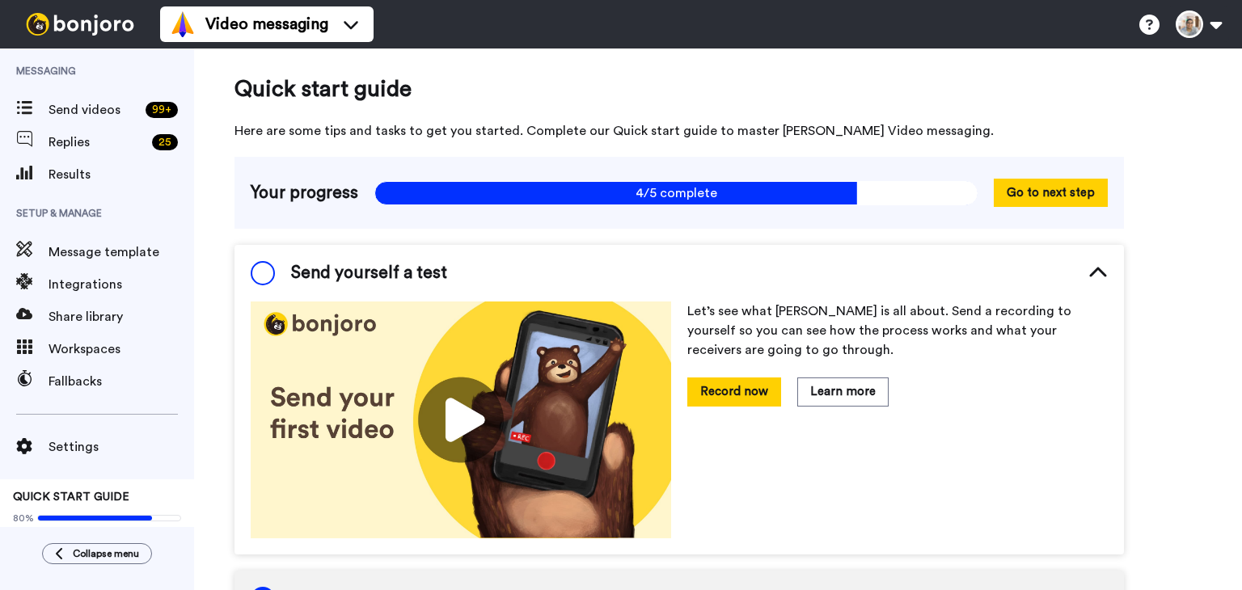
scroll to position [14, 0]
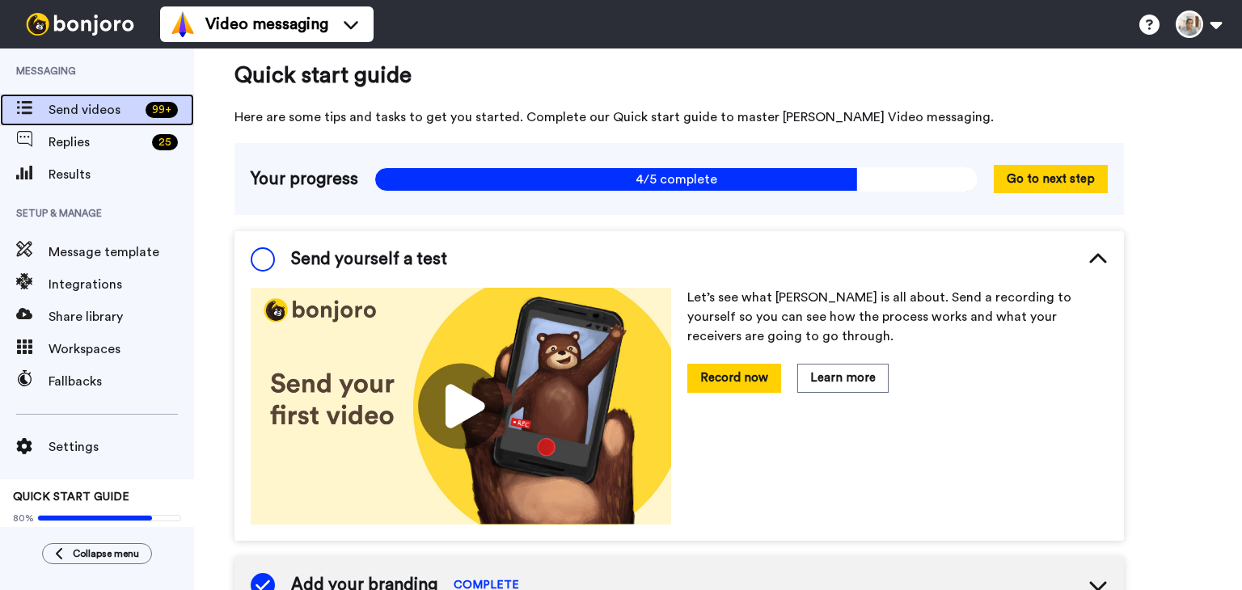
click at [105, 114] on span "Send videos" at bounding box center [94, 109] width 91 height 19
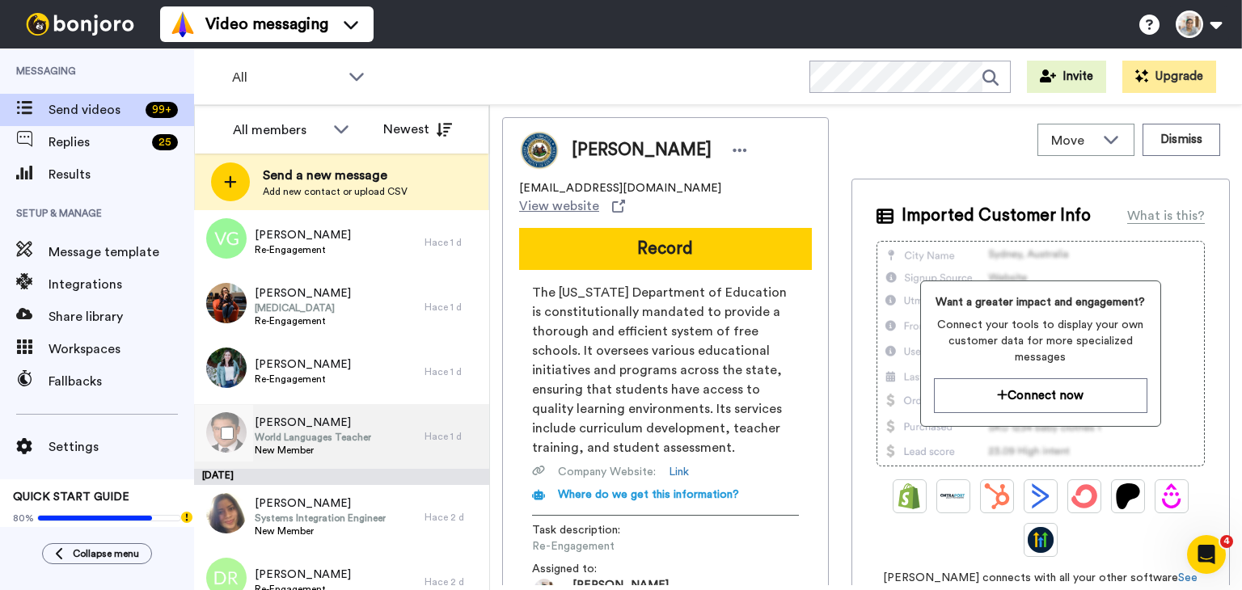
scroll to position [970, 0]
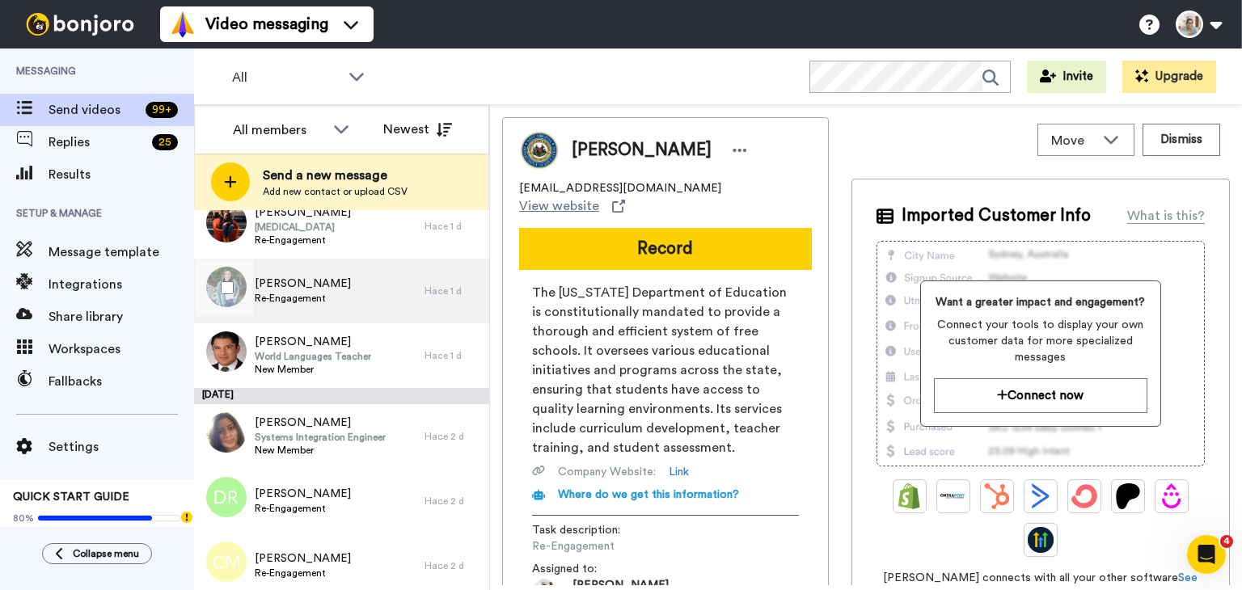
click at [393, 305] on div "Adriana Ashton Re-Engagement" at bounding box center [309, 291] width 230 height 65
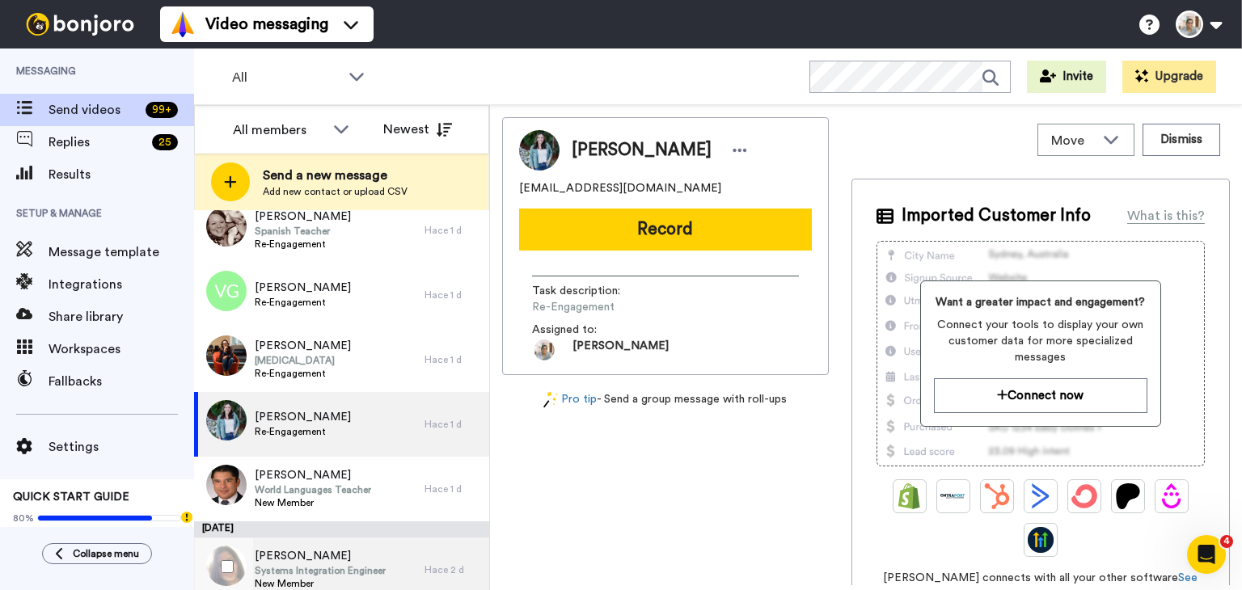
scroll to position [809, 0]
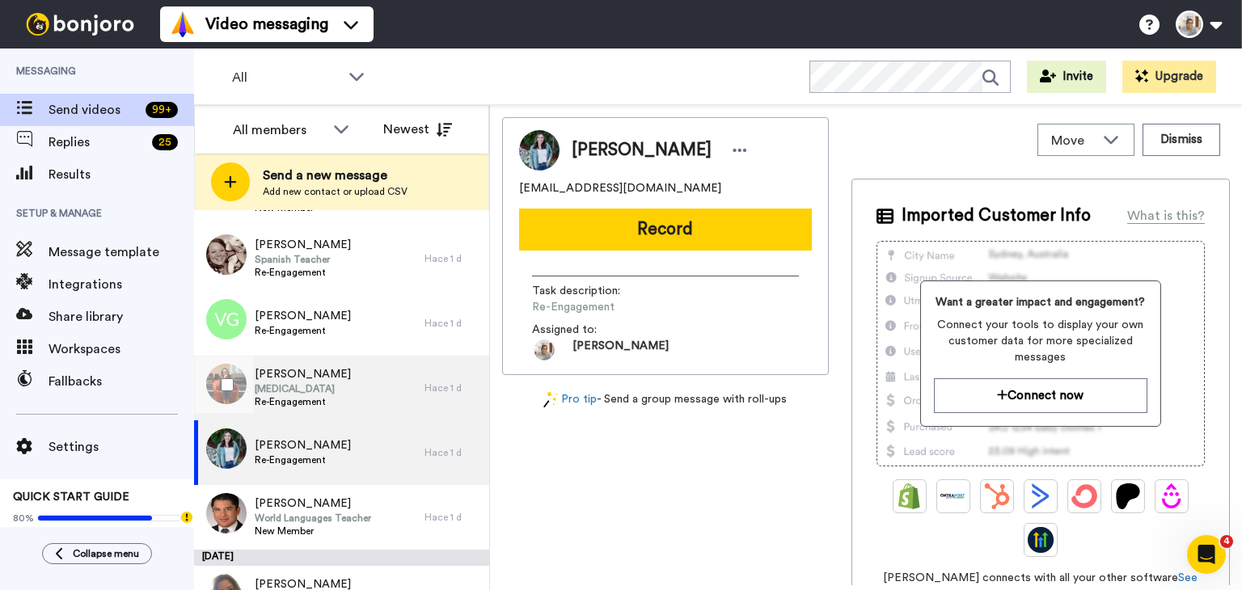
click at [351, 388] on span "[MEDICAL_DATA]" at bounding box center [303, 389] width 96 height 13
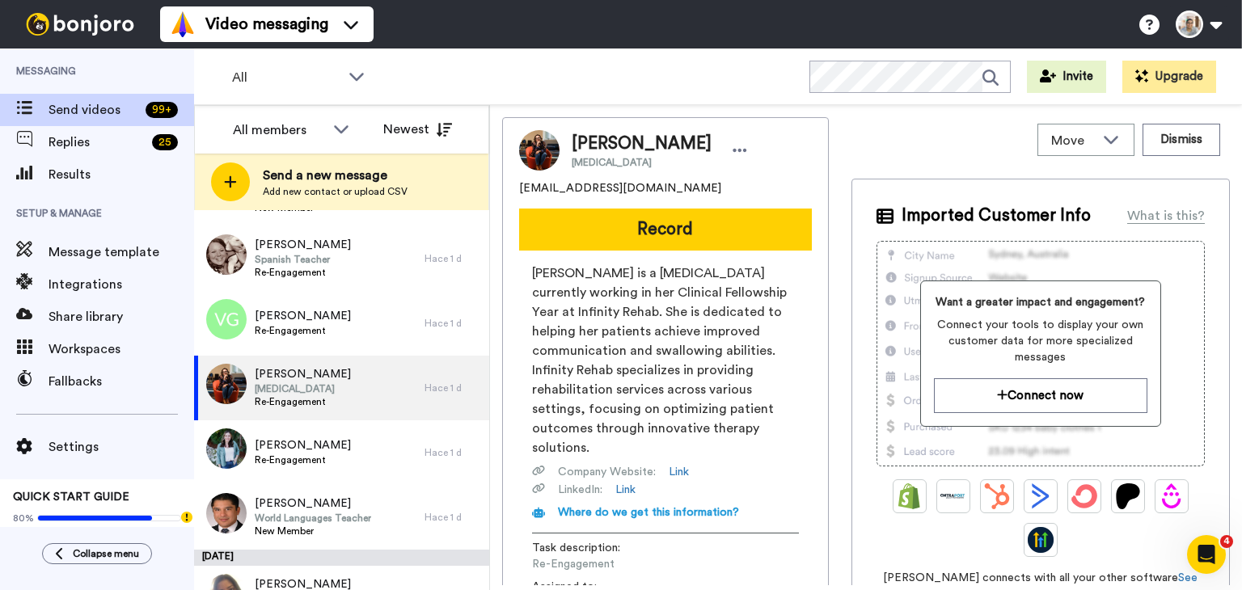
scroll to position [243, 0]
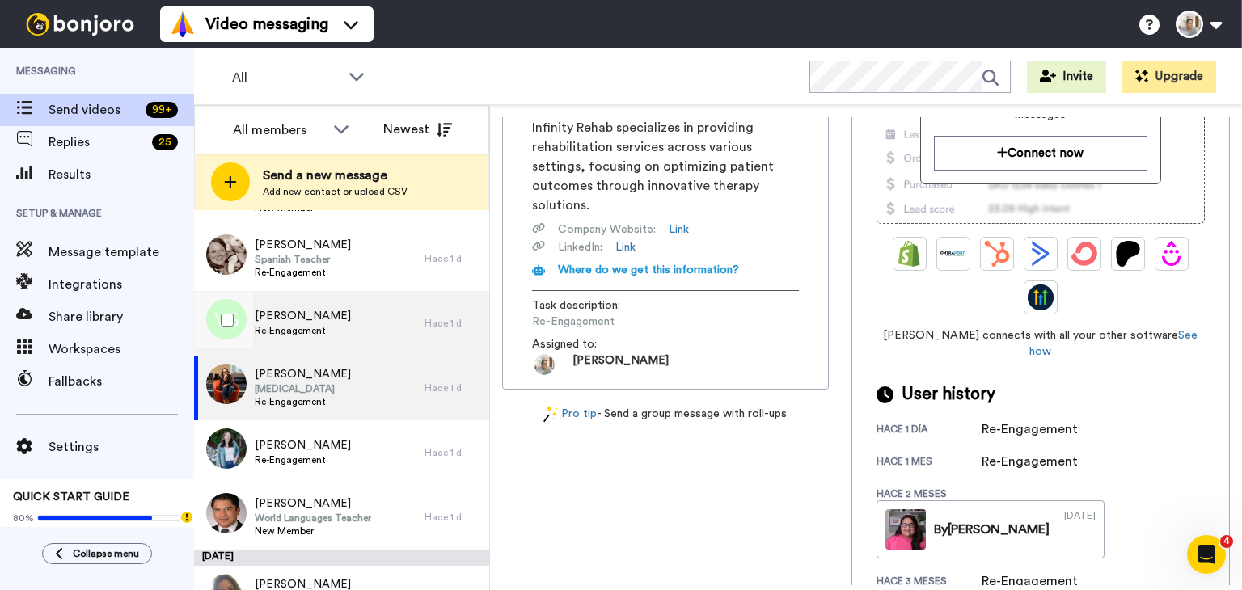
click at [366, 333] on div "Vanessa Gonzalez Re-Engagement" at bounding box center [309, 323] width 230 height 65
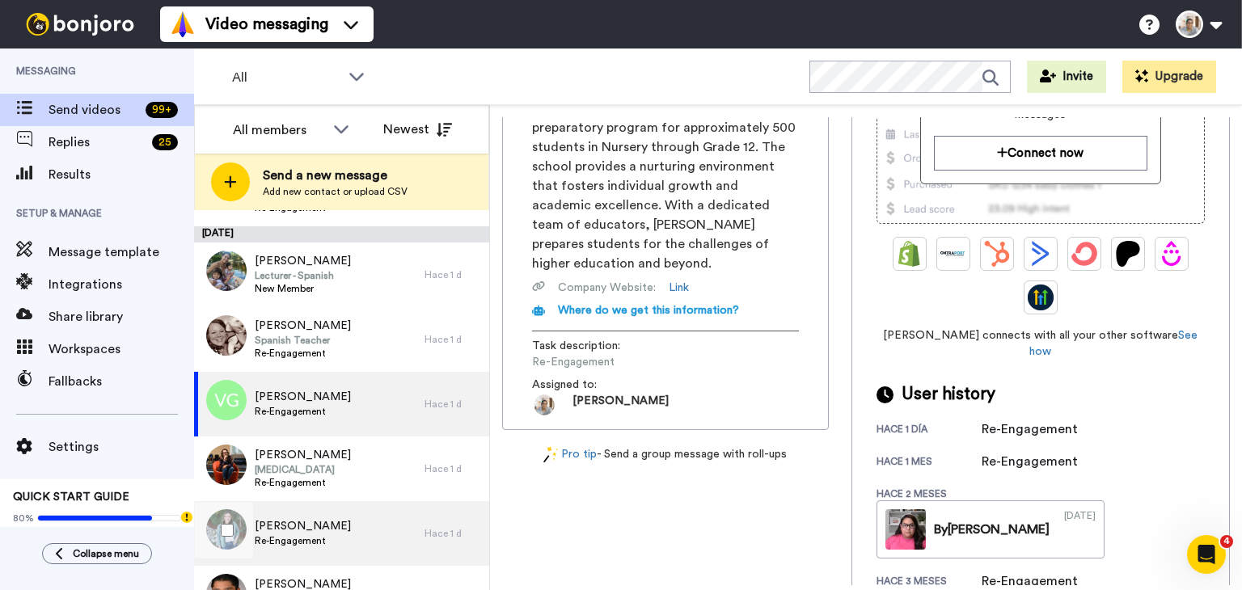
scroll to position [647, 0]
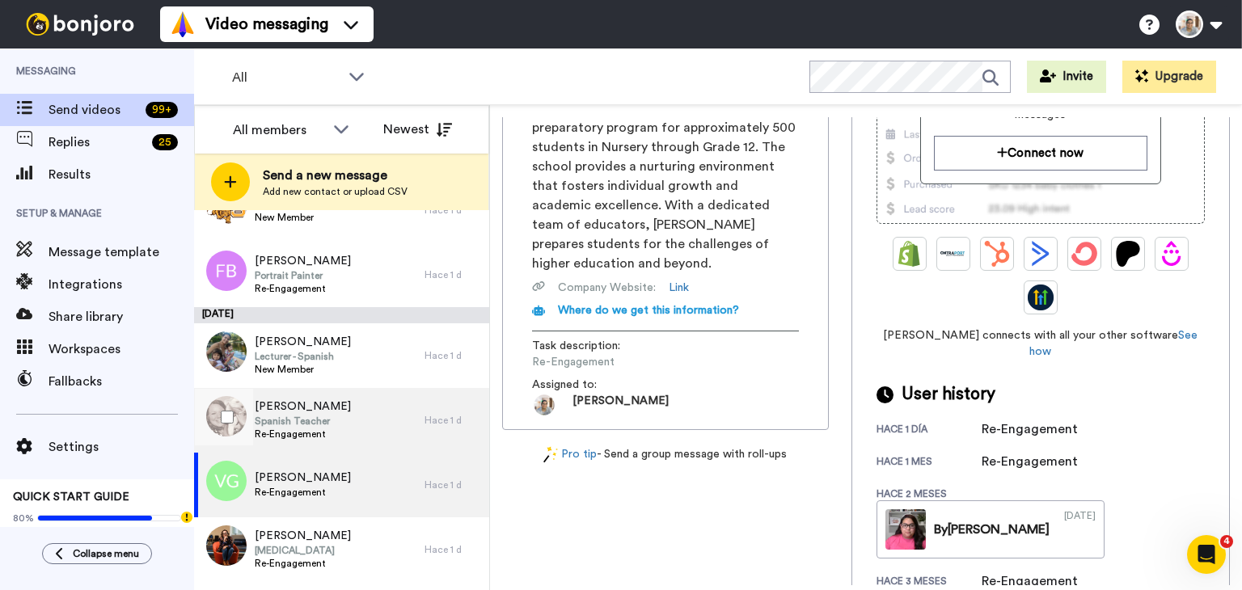
click at [348, 421] on div "Bente Shoen Spanish Teacher Re-Engagement" at bounding box center [309, 420] width 230 height 65
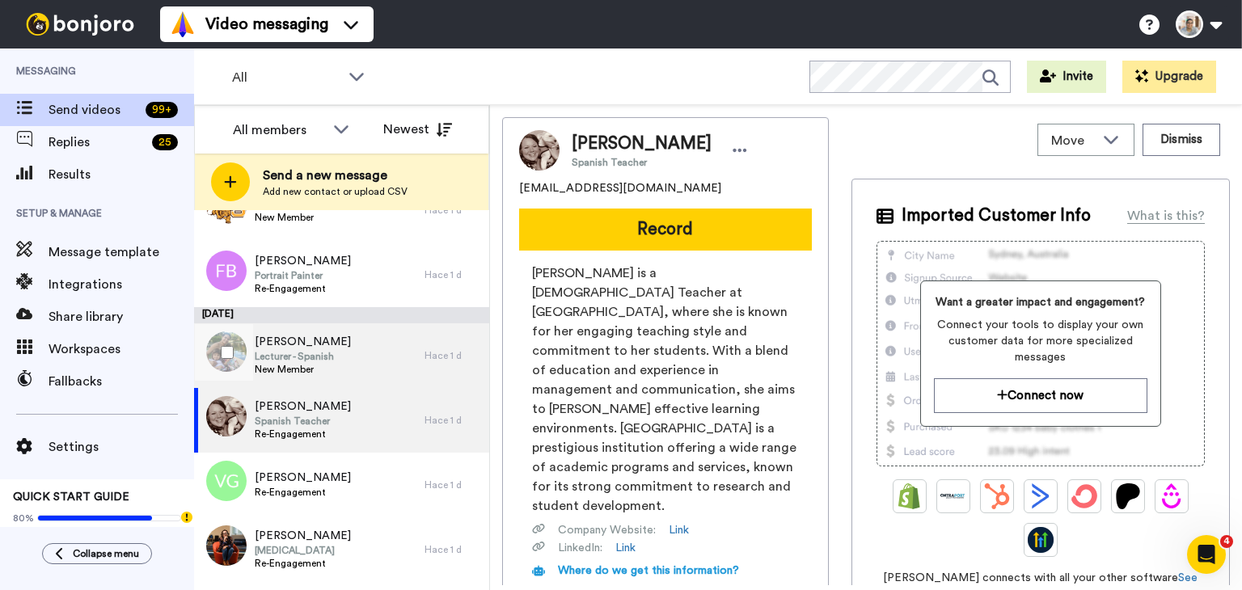
click at [349, 359] on div "Elyana Matos Lecturer - Spanish New Member" at bounding box center [309, 355] width 230 height 65
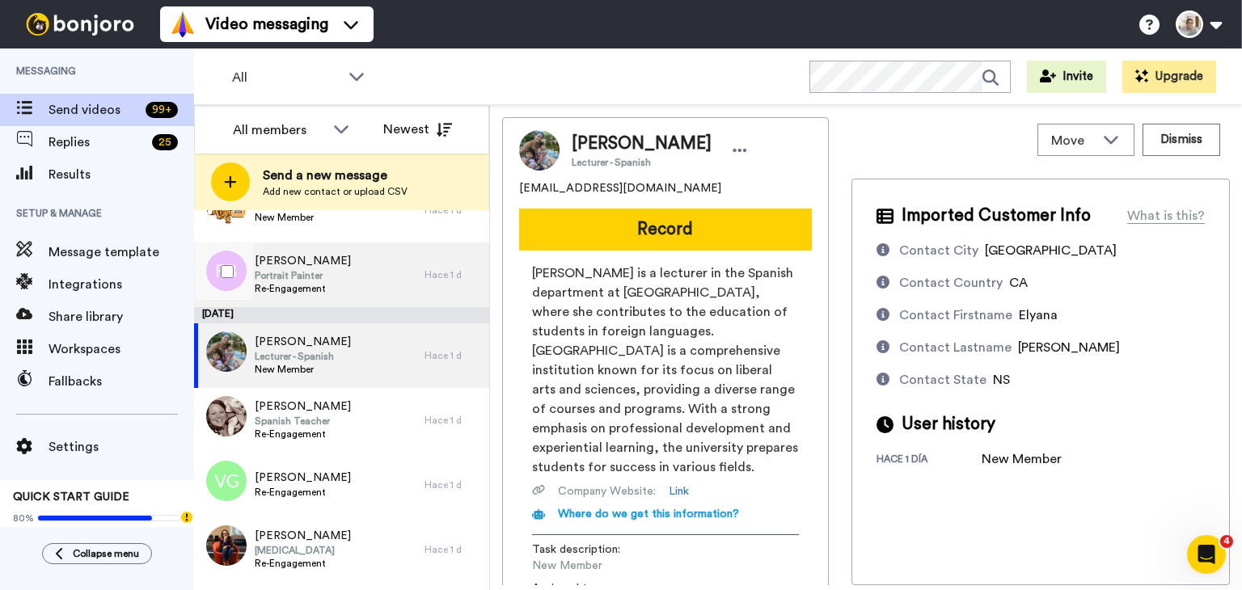
click at [348, 285] on div "Frances Bell Portrait Painter Re-Engagement" at bounding box center [309, 275] width 230 height 65
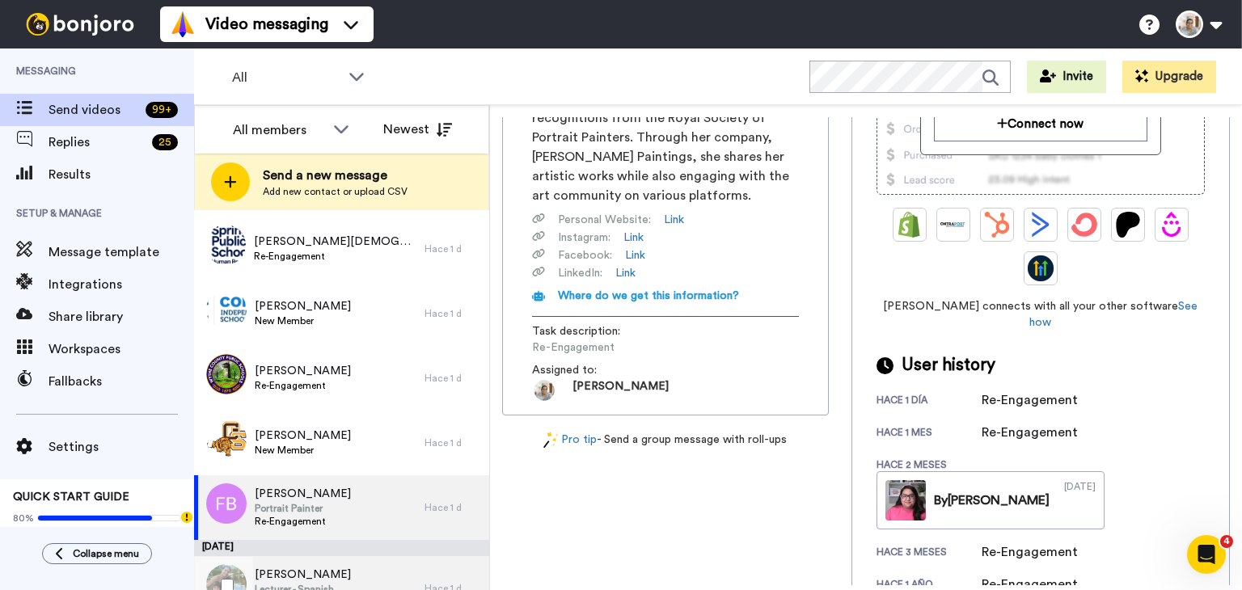
scroll to position [404, 0]
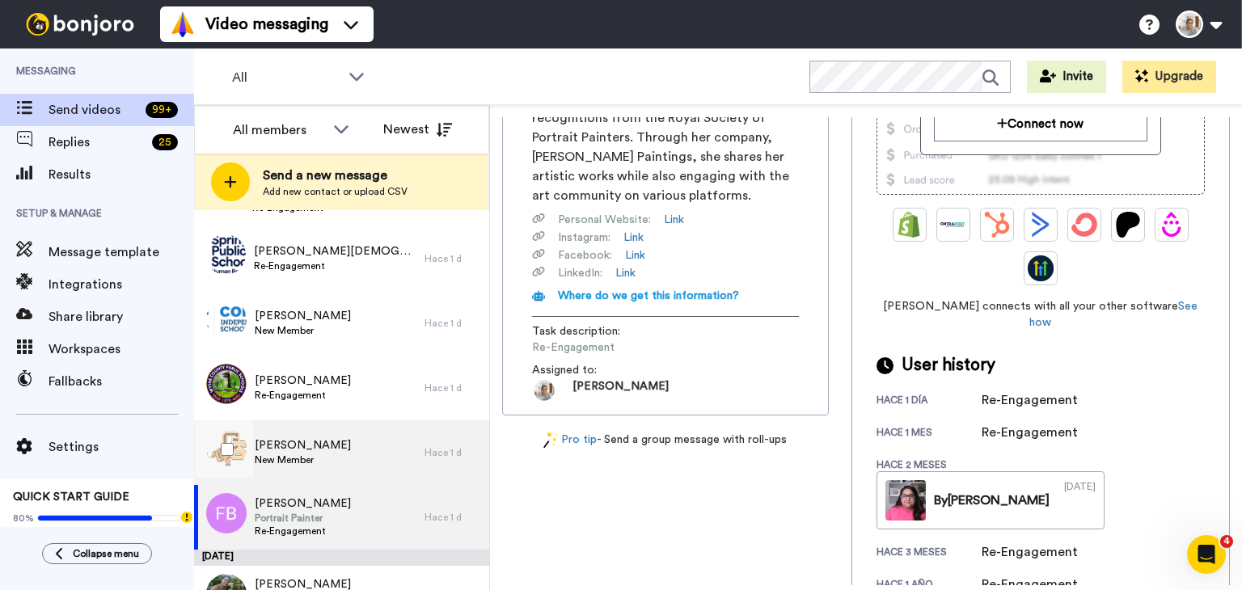
click at [338, 463] on div "Miranda Filak New Member" at bounding box center [309, 453] width 230 height 65
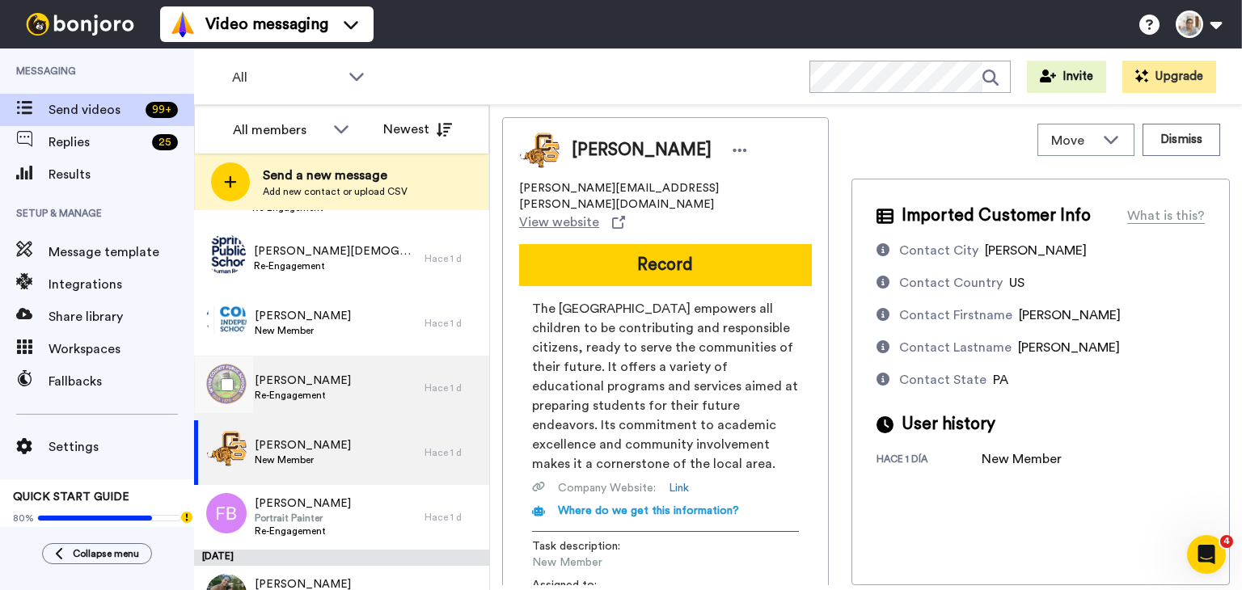
click at [364, 376] on div "Jerlene Harlow Re-Engagement" at bounding box center [309, 388] width 230 height 65
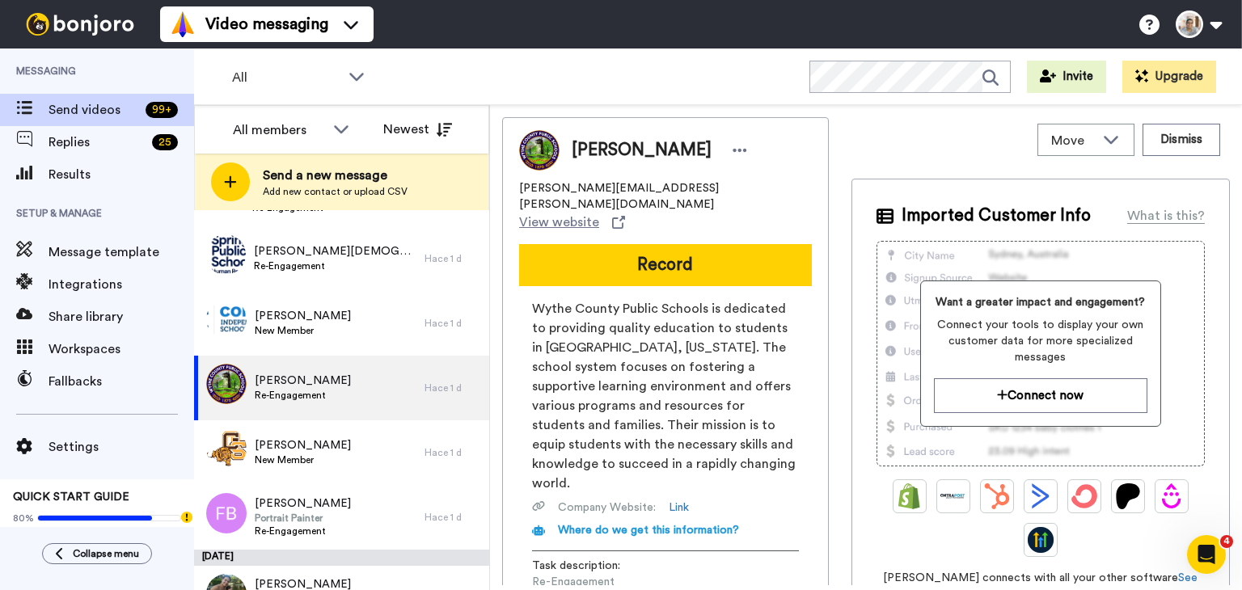
scroll to position [239, 0]
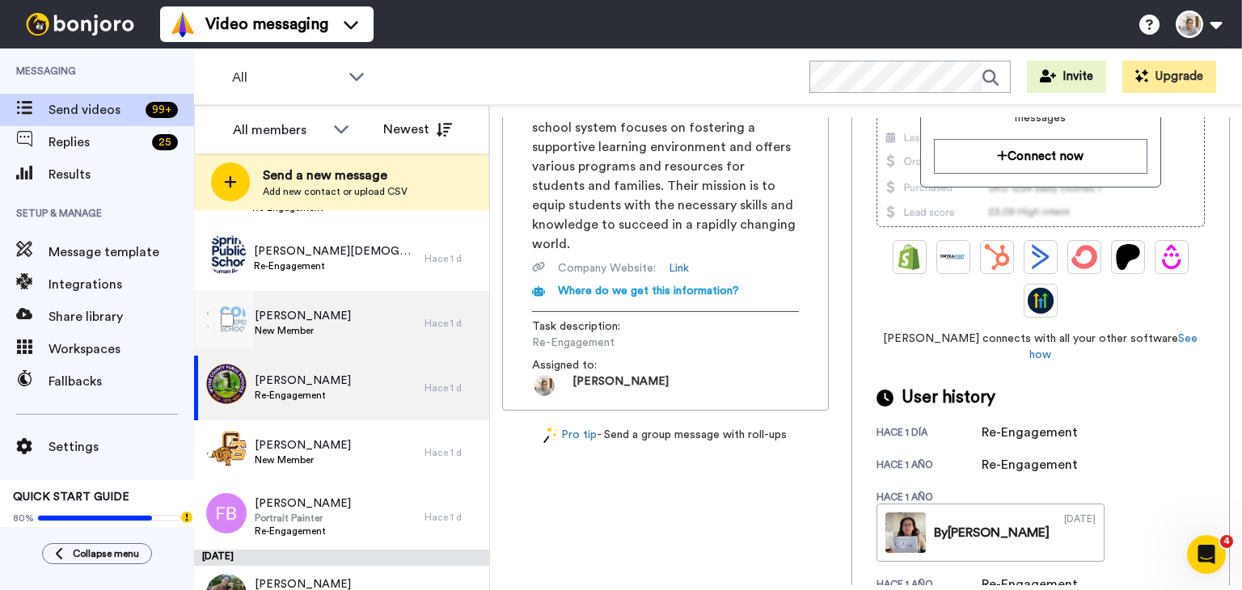
click at [299, 316] on span "[PERSON_NAME]" at bounding box center [303, 316] width 96 height 16
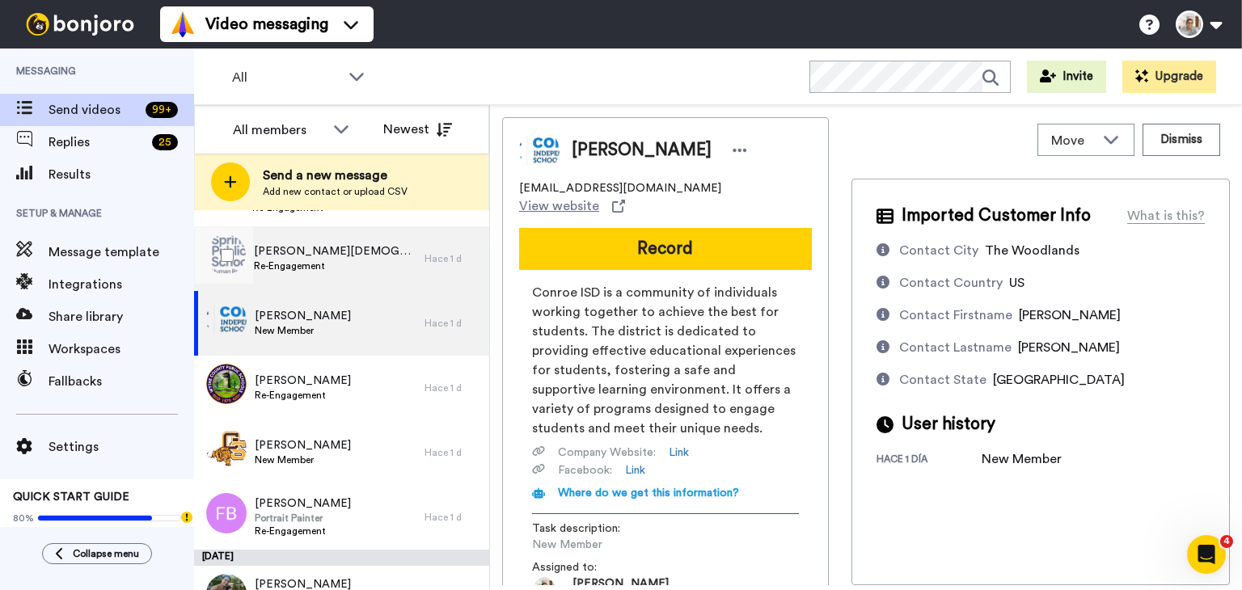
click at [323, 269] on span "Re-Engagement" at bounding box center [335, 266] width 163 height 13
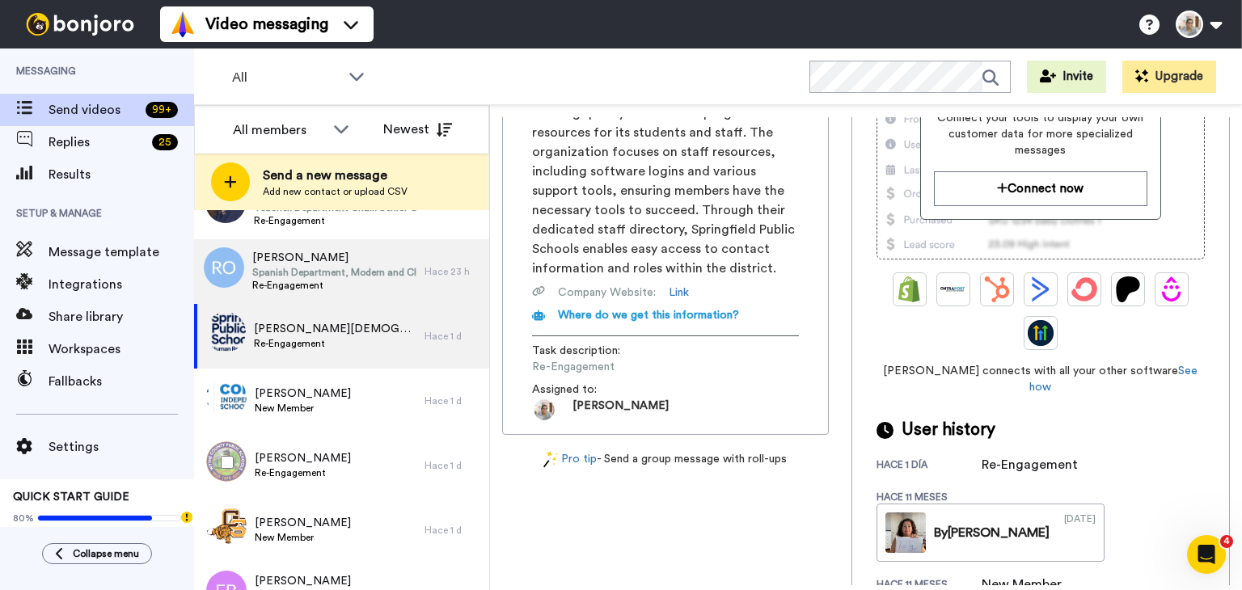
scroll to position [243, 0]
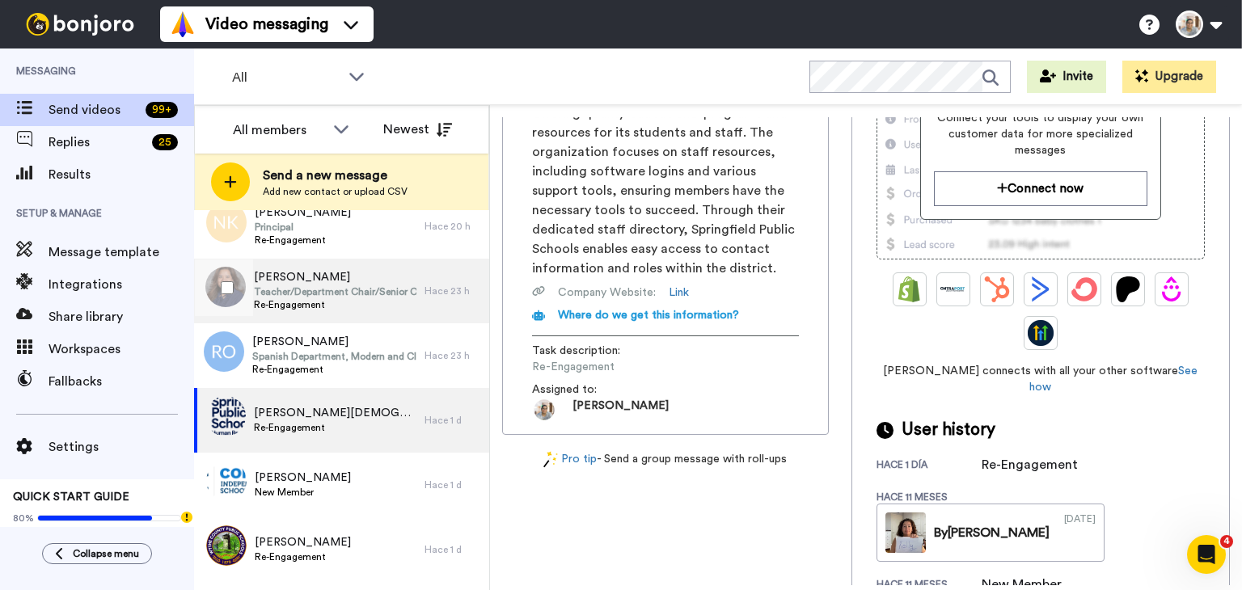
click at [362, 322] on div "Lisa Boyll Teacher/Department Chair/Senior Class Advisor Re-Engagement" at bounding box center [309, 291] width 230 height 65
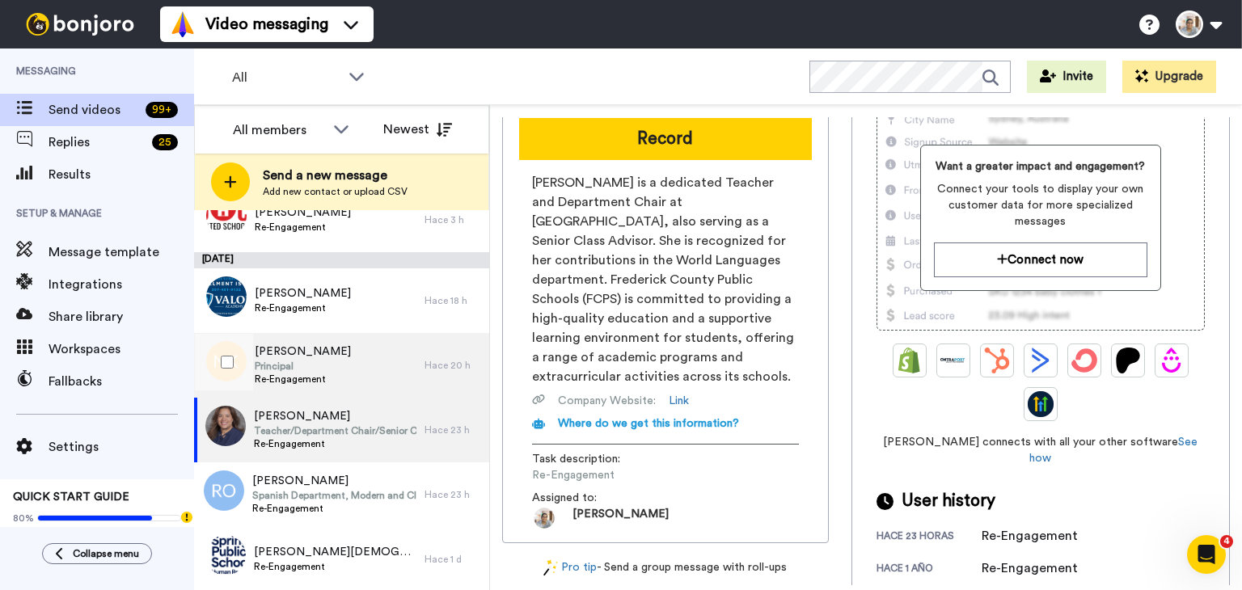
scroll to position [81, 0]
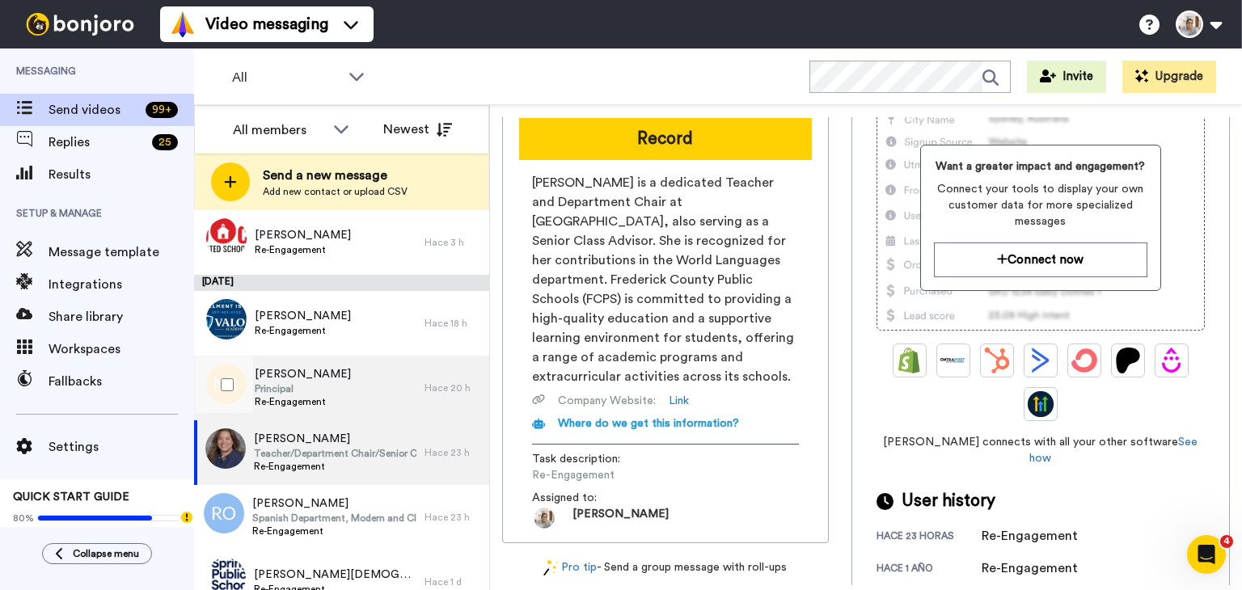
click at [358, 398] on div "Nicole Kone Principal Re-Engagement" at bounding box center [309, 388] width 230 height 65
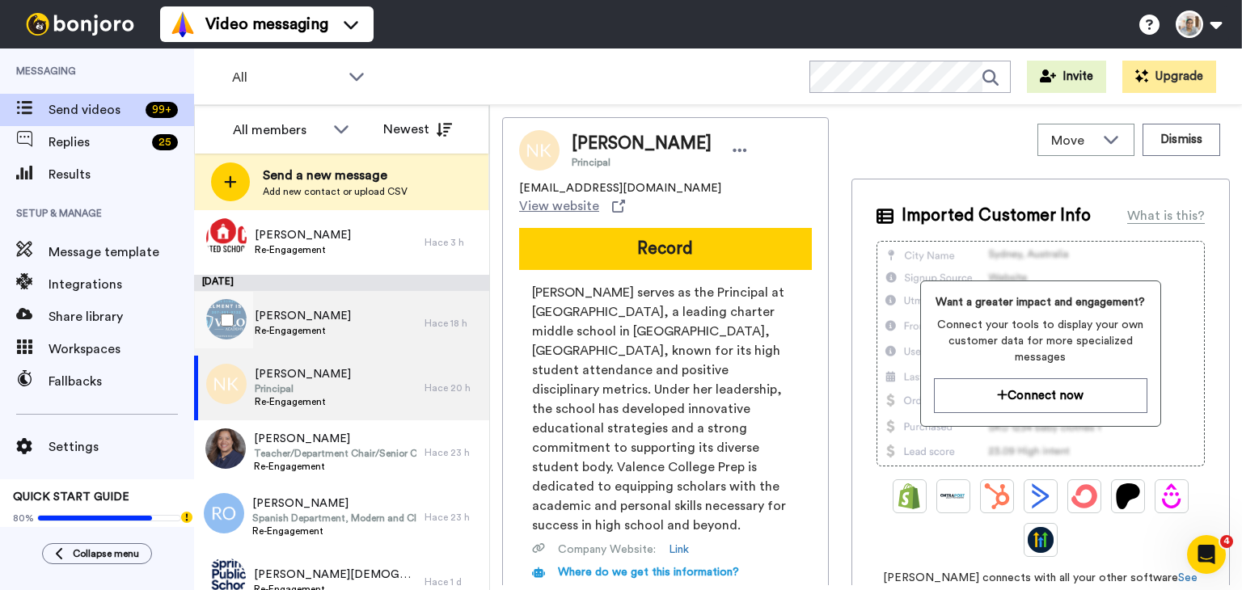
click at [382, 325] on div "Jennifer Reed Re-Engagement" at bounding box center [309, 323] width 230 height 65
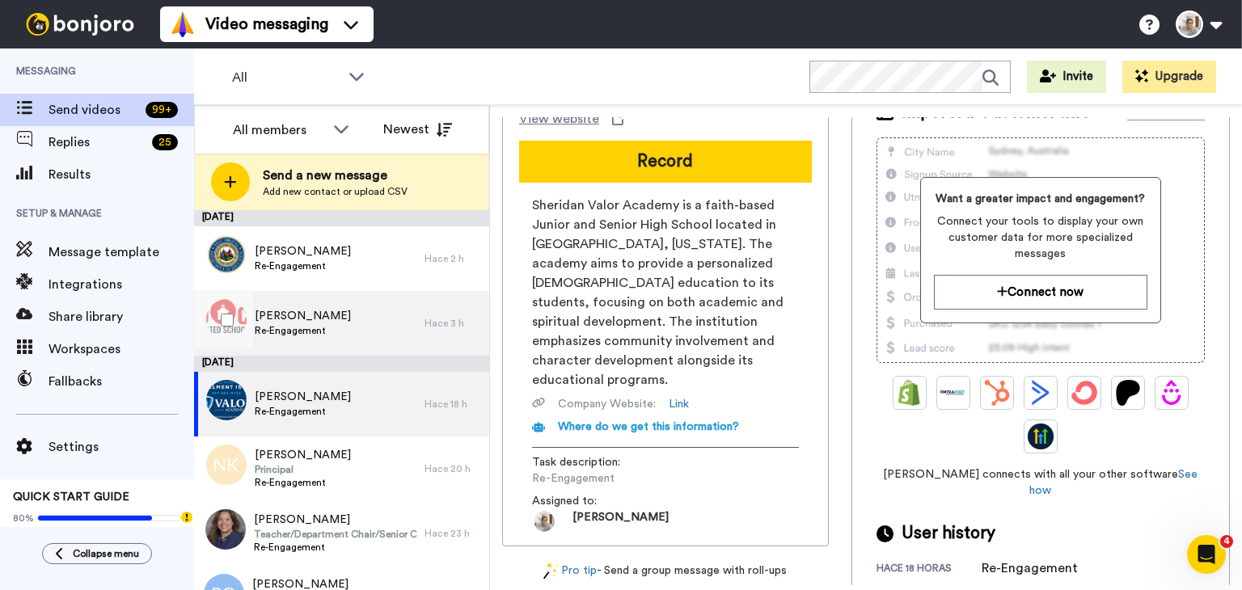
click at [356, 322] on div "Holly Bryk Re-Engagement" at bounding box center [309, 323] width 230 height 65
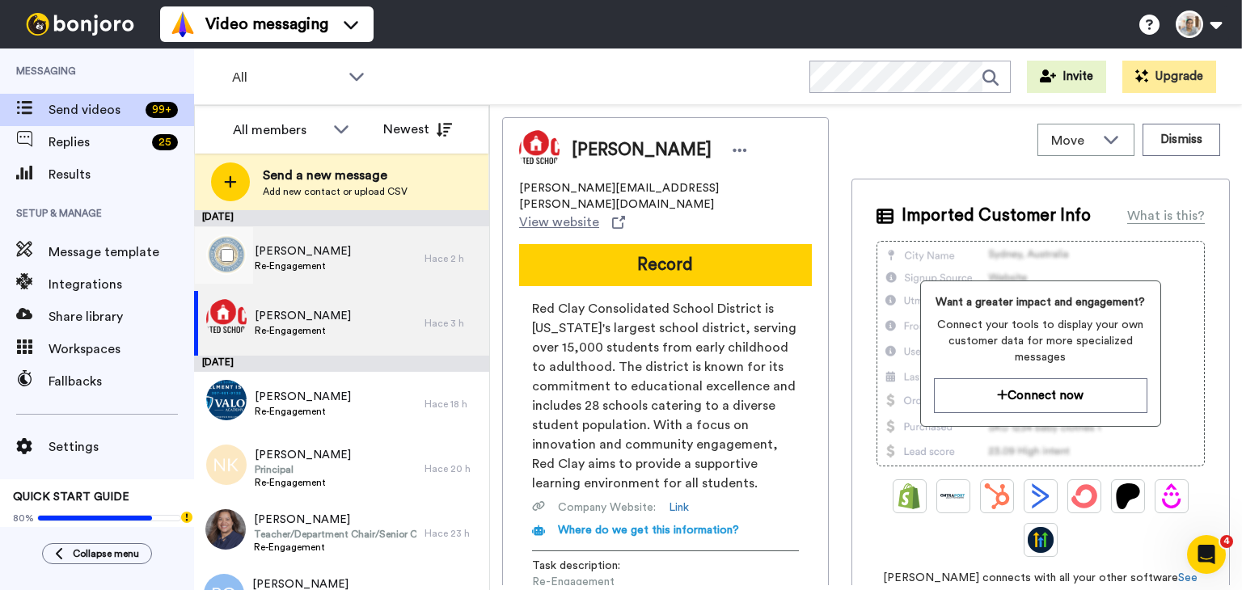
click at [384, 273] on div "Natalie Cisco Re-Engagement" at bounding box center [309, 258] width 230 height 65
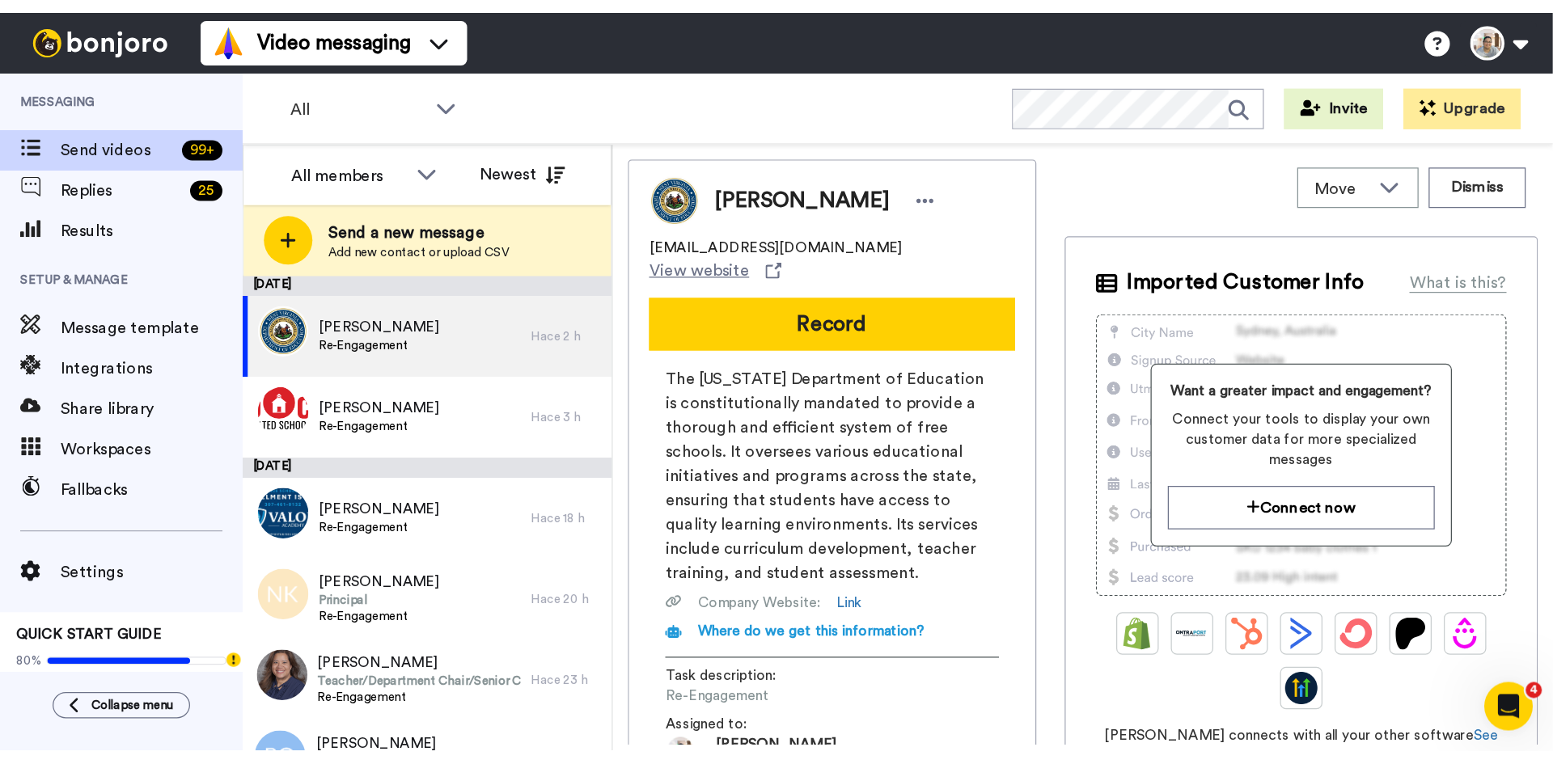
scroll to position [323, 0]
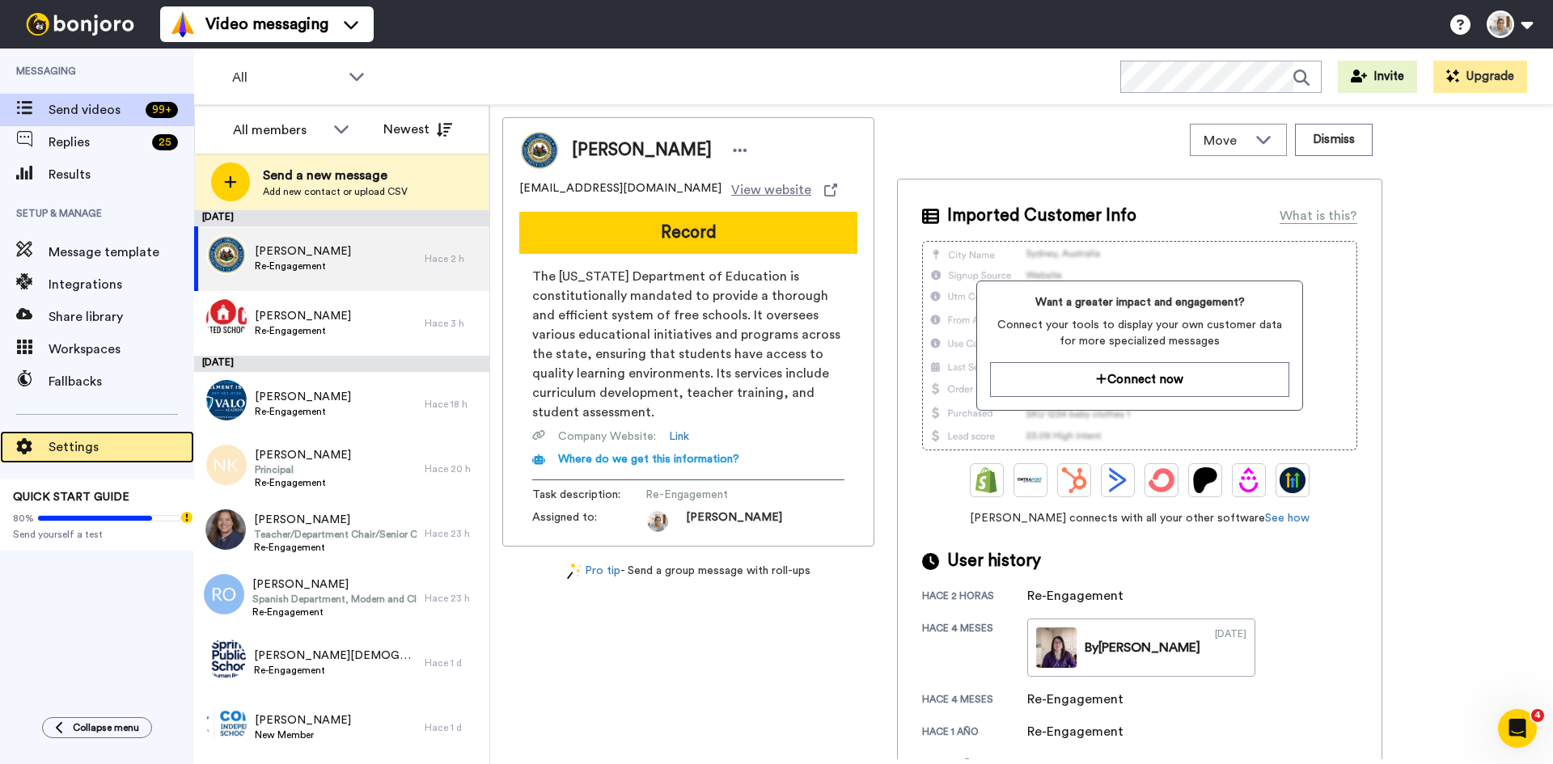
click at [87, 454] on span "Settings" at bounding box center [122, 447] width 146 height 19
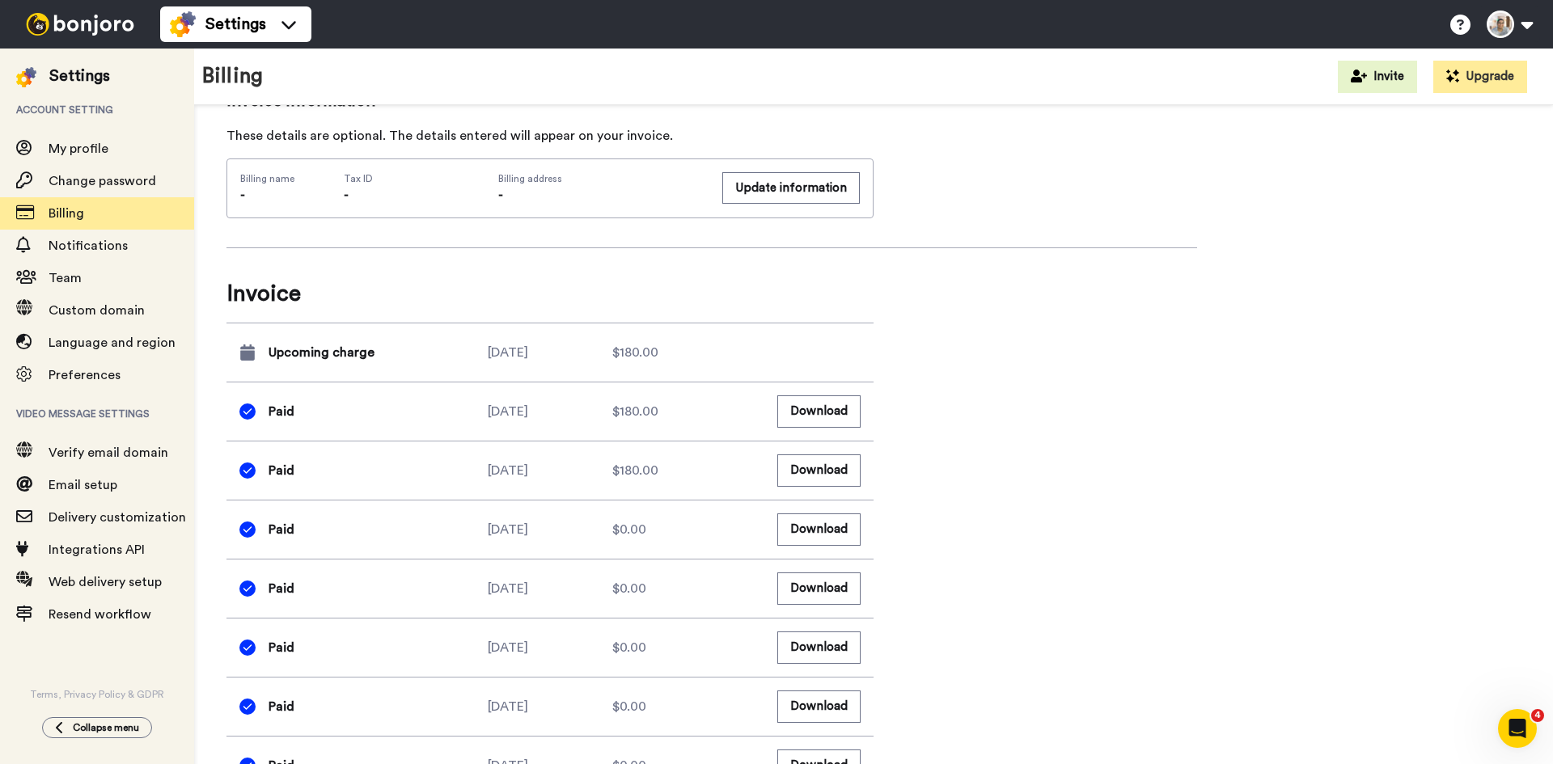
scroll to position [620, 0]
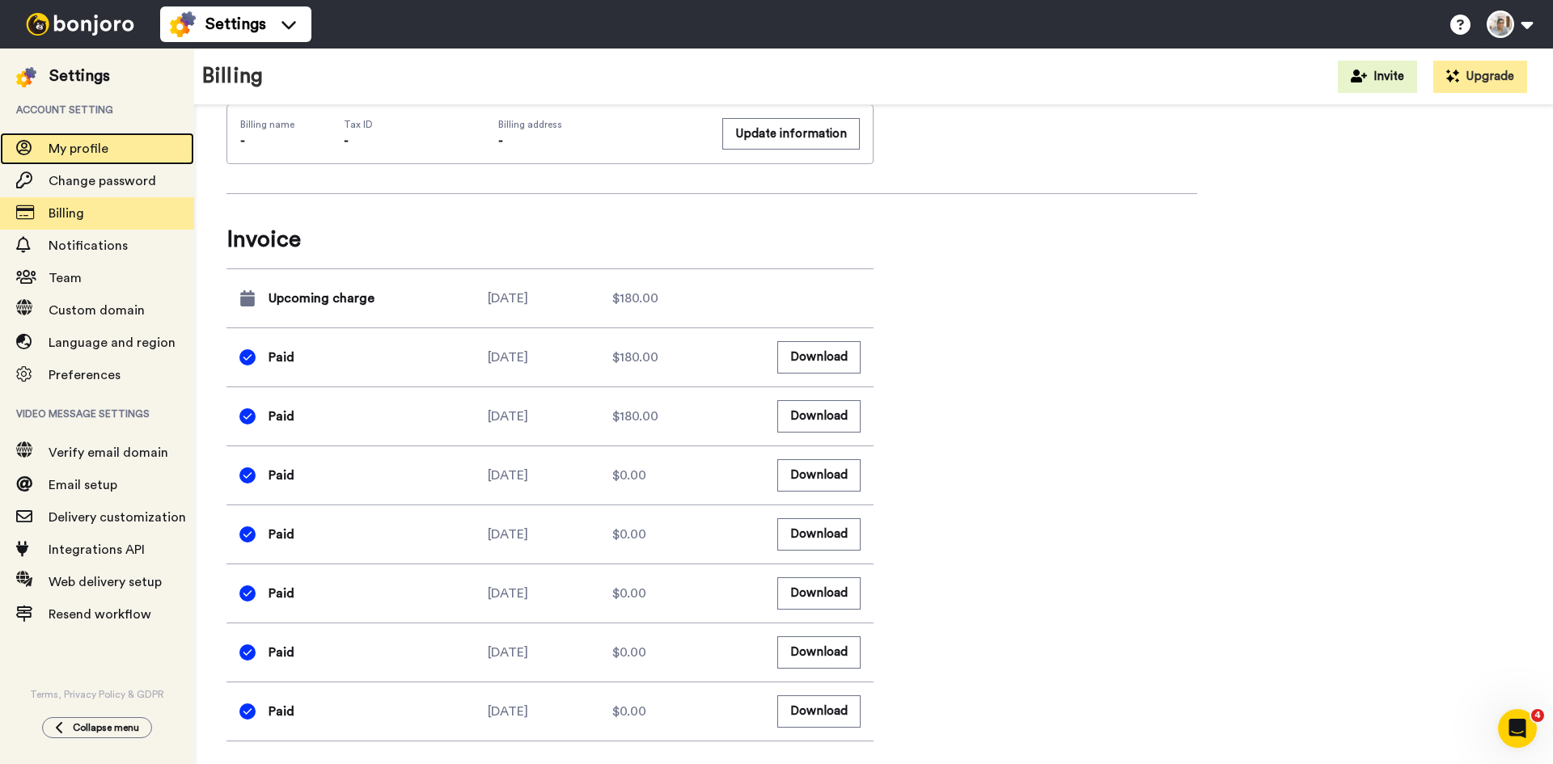
click at [117, 150] on span "My profile" at bounding box center [122, 148] width 146 height 19
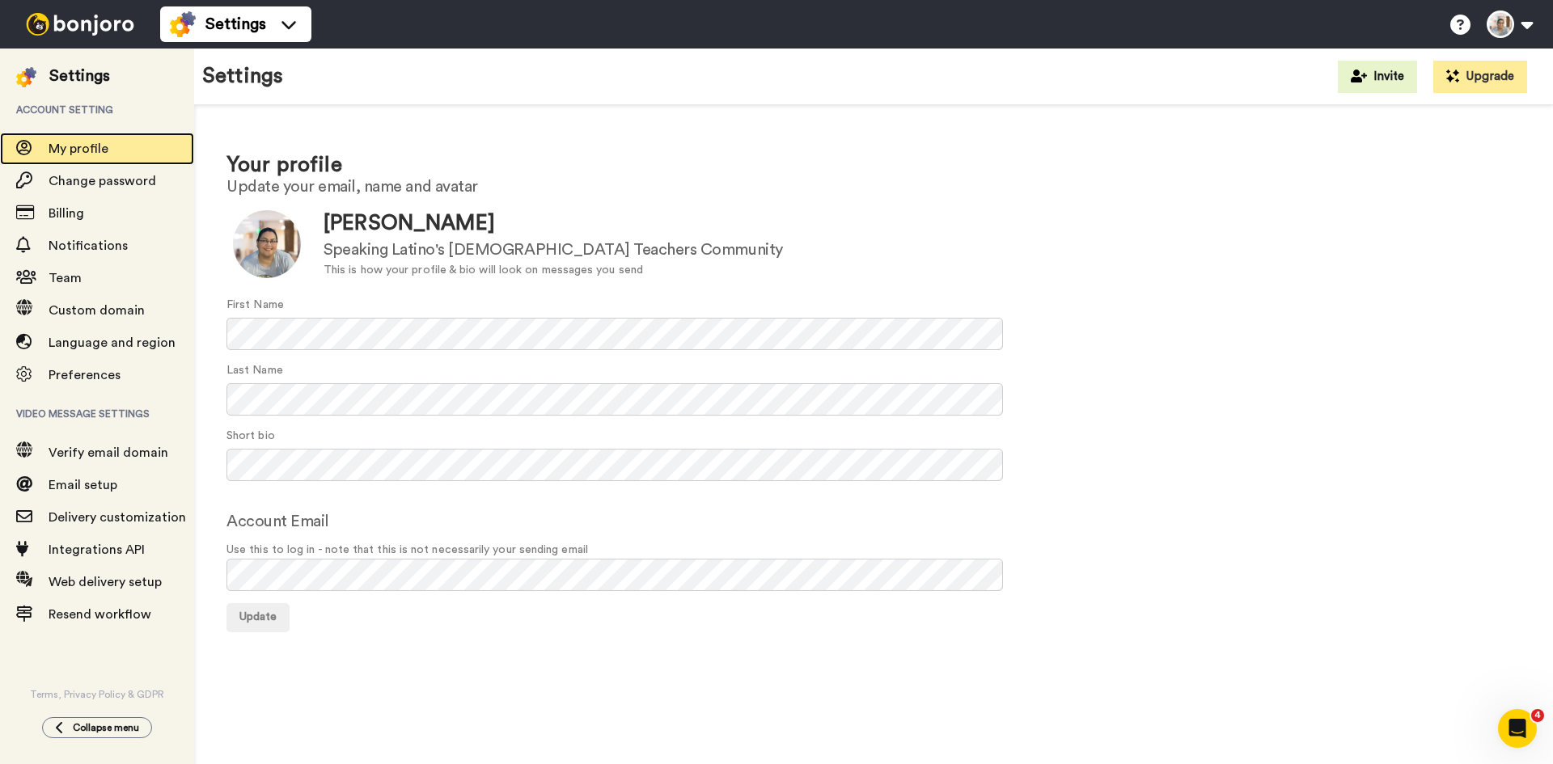
click at [105, 159] on div "My profile" at bounding box center [97, 149] width 194 height 32
click at [51, 24] on img at bounding box center [79, 24] width 121 height 23
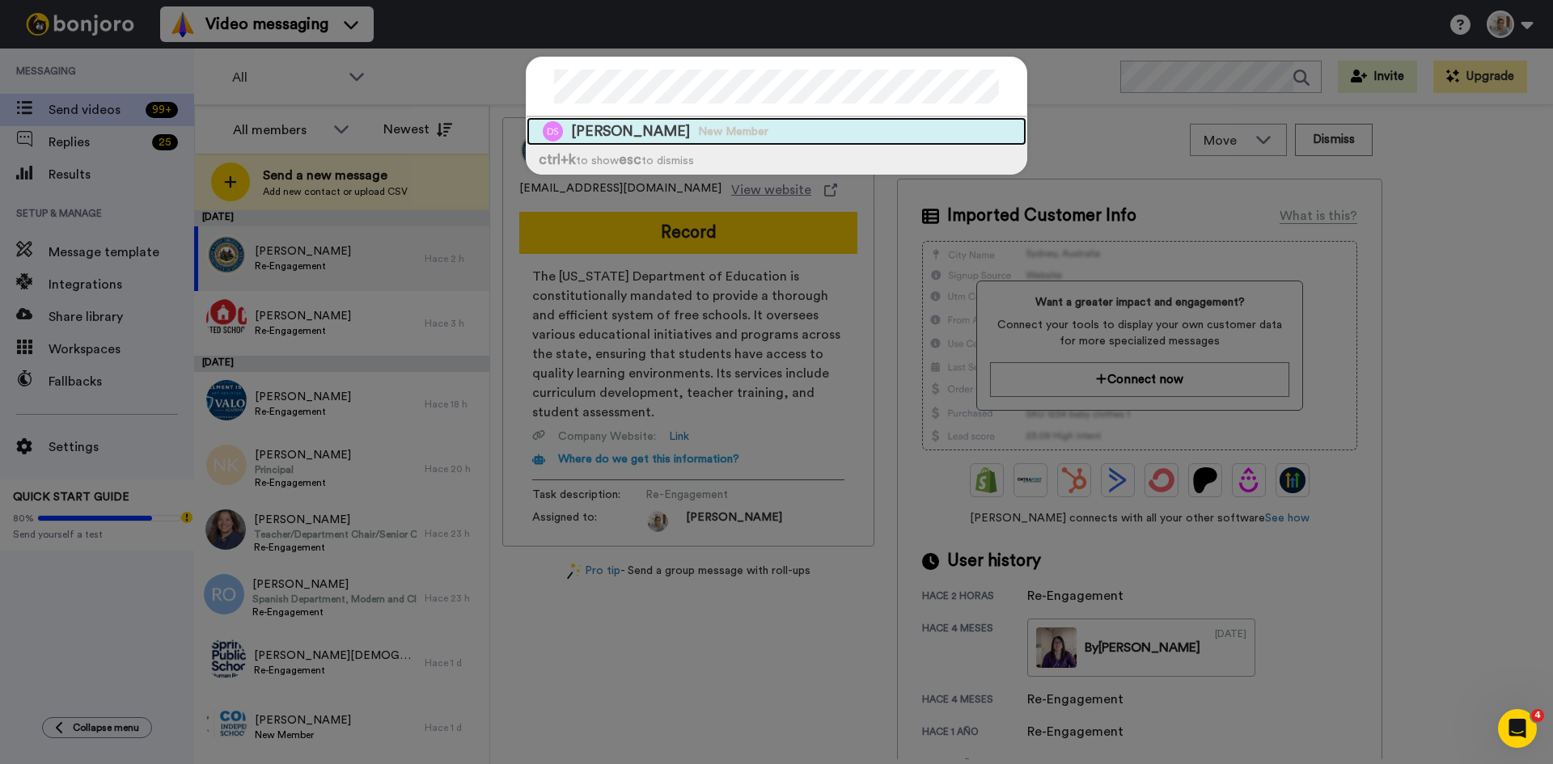
click at [711, 135] on span "New Member" at bounding box center [733, 132] width 70 height 16
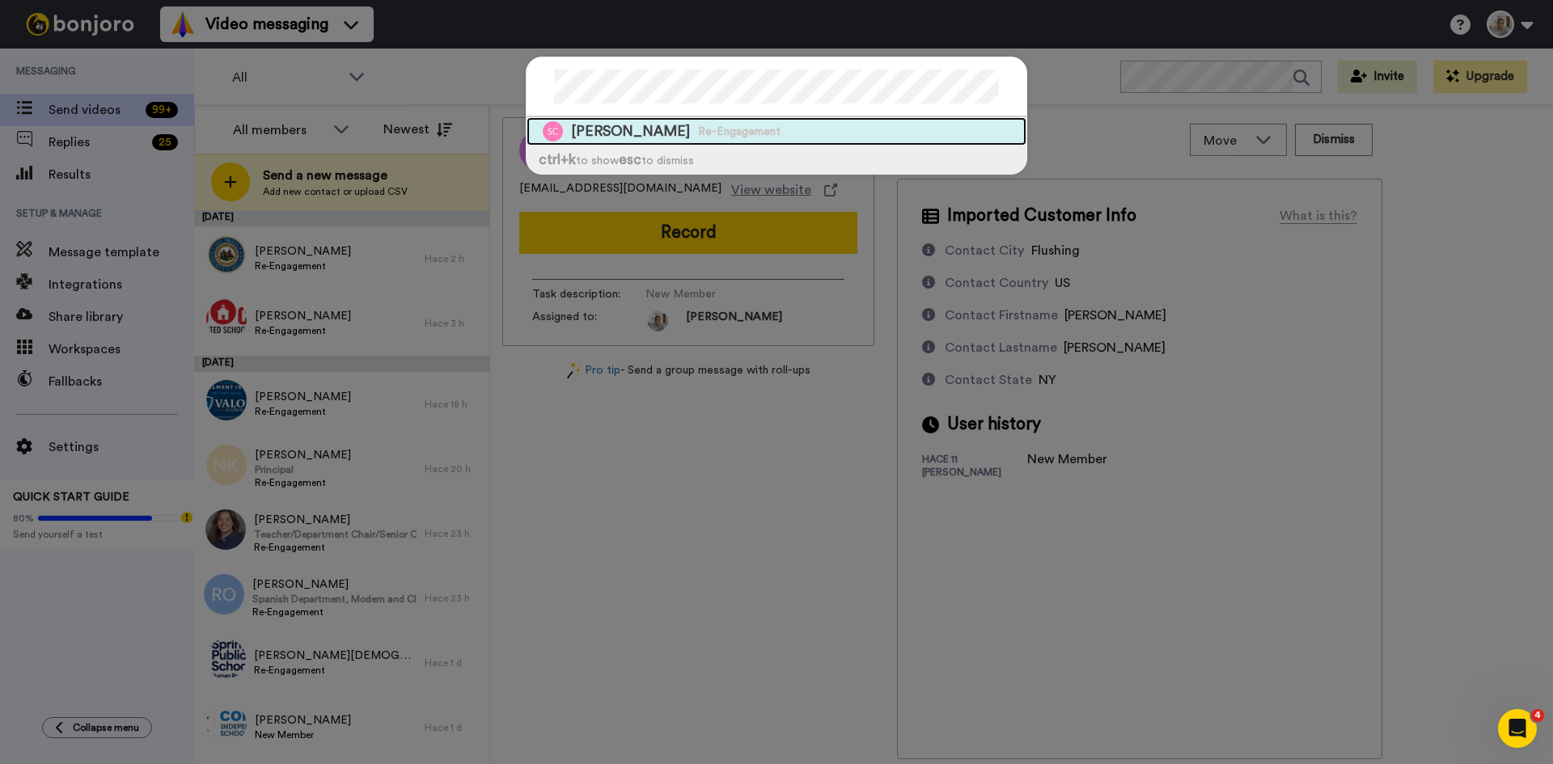
click at [588, 126] on span "[PERSON_NAME]" at bounding box center [630, 131] width 119 height 20
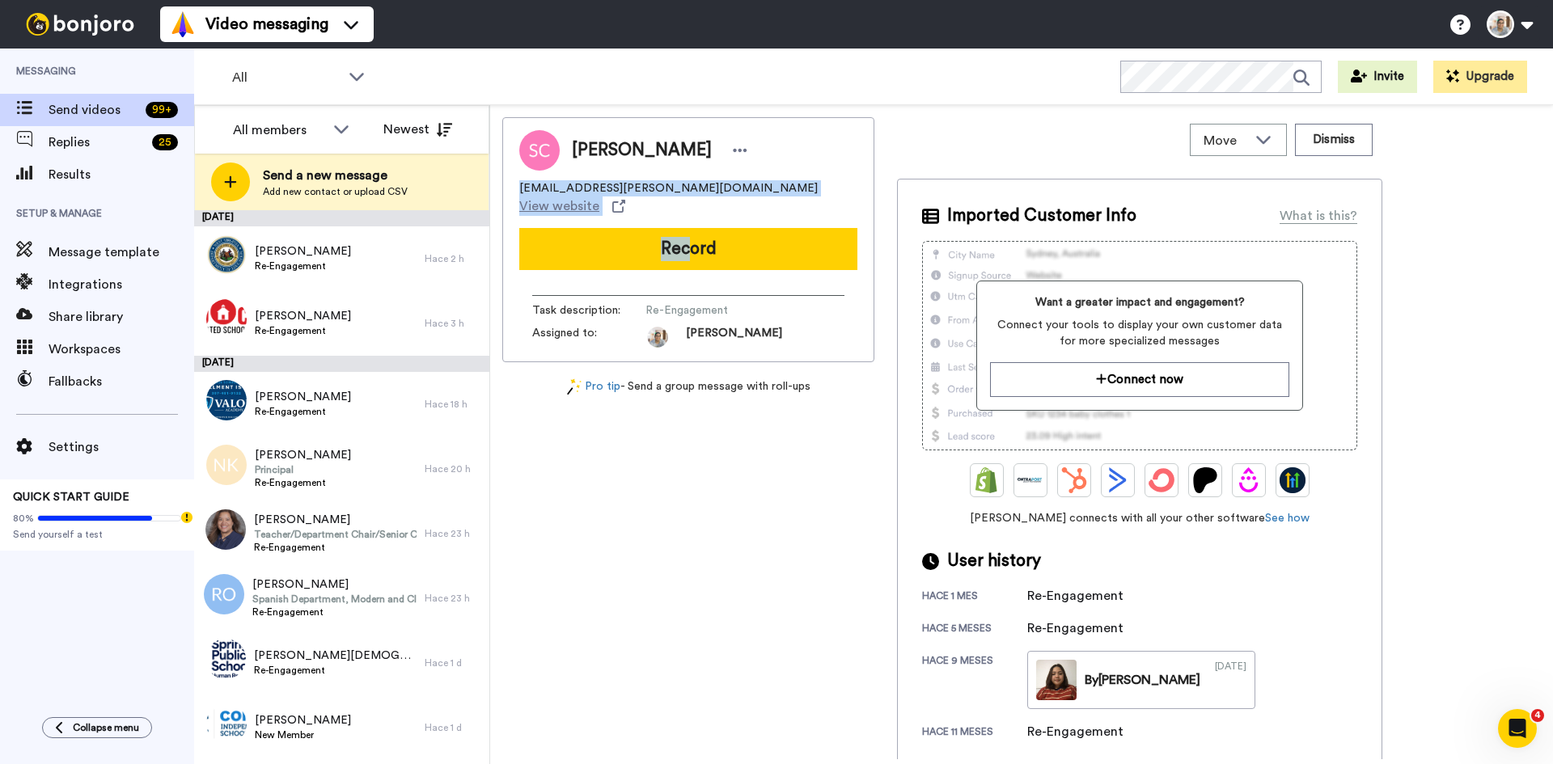
drag, startPoint x: 520, startPoint y: 190, endPoint x: 686, endPoint y: 203, distance: 166.3
click at [686, 203] on div "Sora Collado [EMAIL_ADDRESS][PERSON_NAME][DOMAIN_NAME] View website Record Task…" at bounding box center [688, 239] width 372 height 245
click at [688, 192] on div "[EMAIL_ADDRESS][PERSON_NAME][DOMAIN_NAME] View website" at bounding box center [688, 198] width 338 height 36
click at [642, 188] on span "[EMAIL_ADDRESS][PERSON_NAME][DOMAIN_NAME]" at bounding box center [668, 188] width 298 height 16
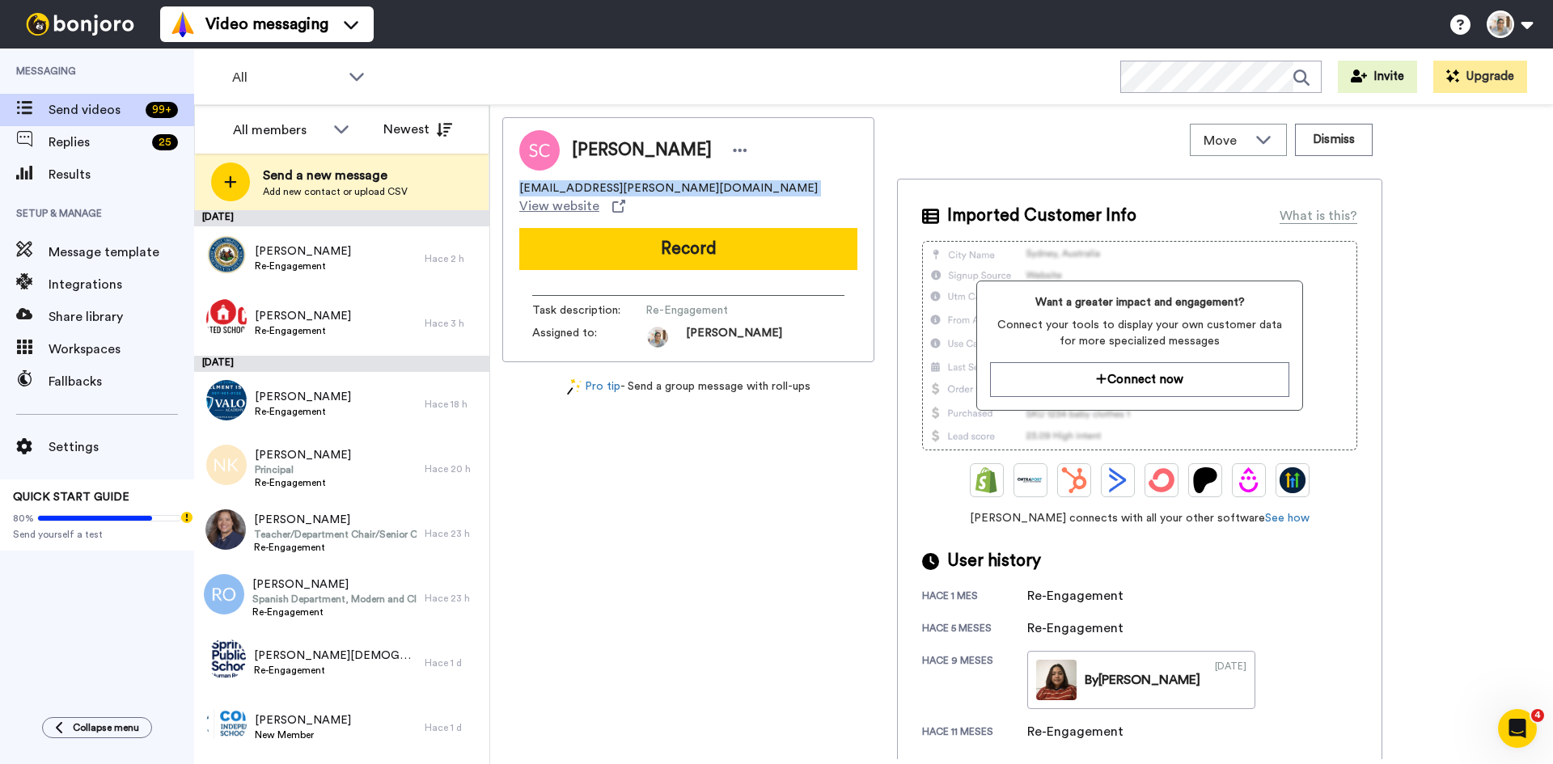
click at [642, 188] on span "[EMAIL_ADDRESS][PERSON_NAME][DOMAIN_NAME]" at bounding box center [668, 188] width 298 height 16
copy span "[EMAIL_ADDRESS][PERSON_NAME][DOMAIN_NAME]"
click at [1335, 139] on button "Dismiss" at bounding box center [1334, 140] width 78 height 32
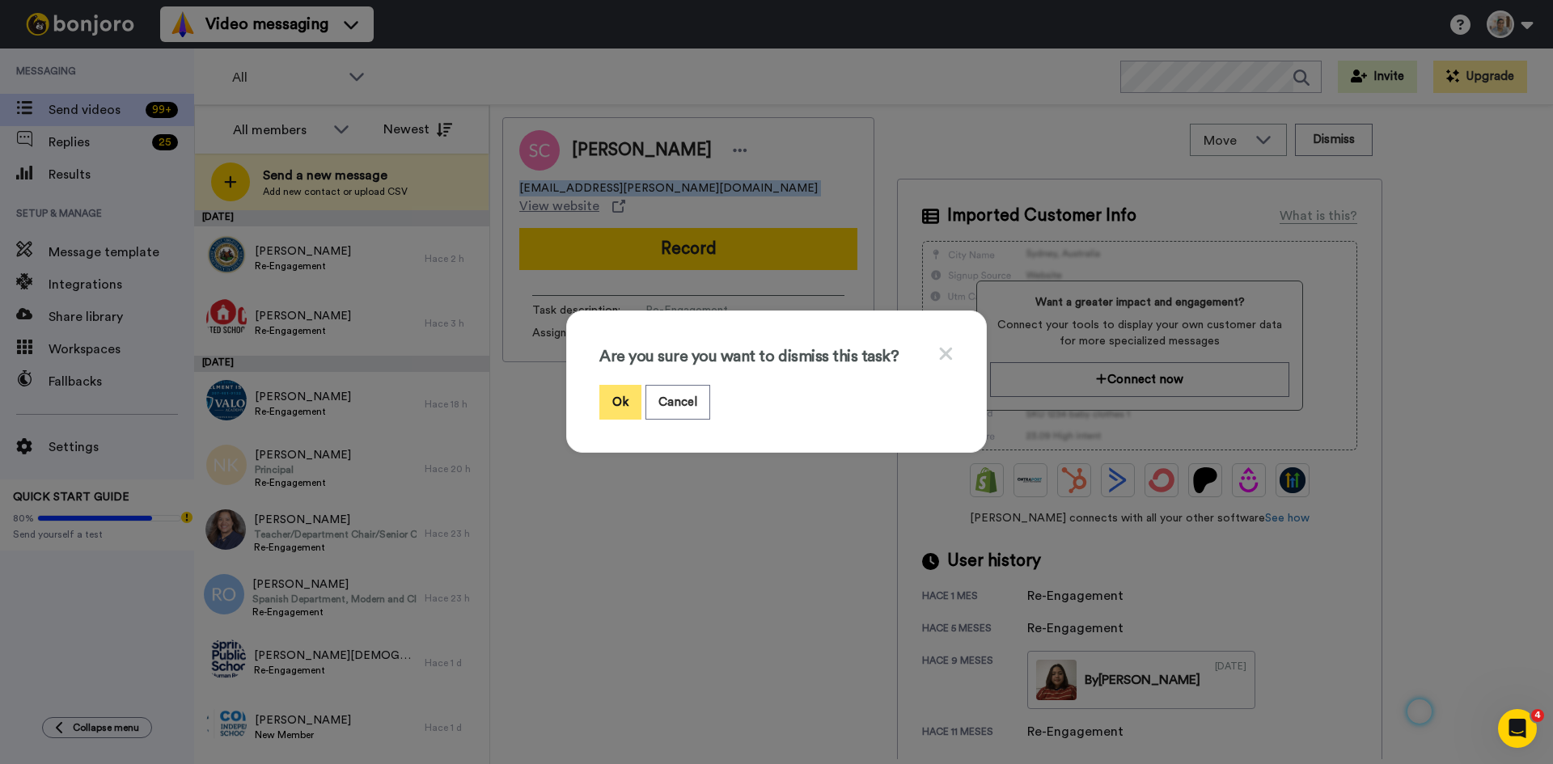
click at [603, 402] on button "Ok" at bounding box center [620, 402] width 42 height 35
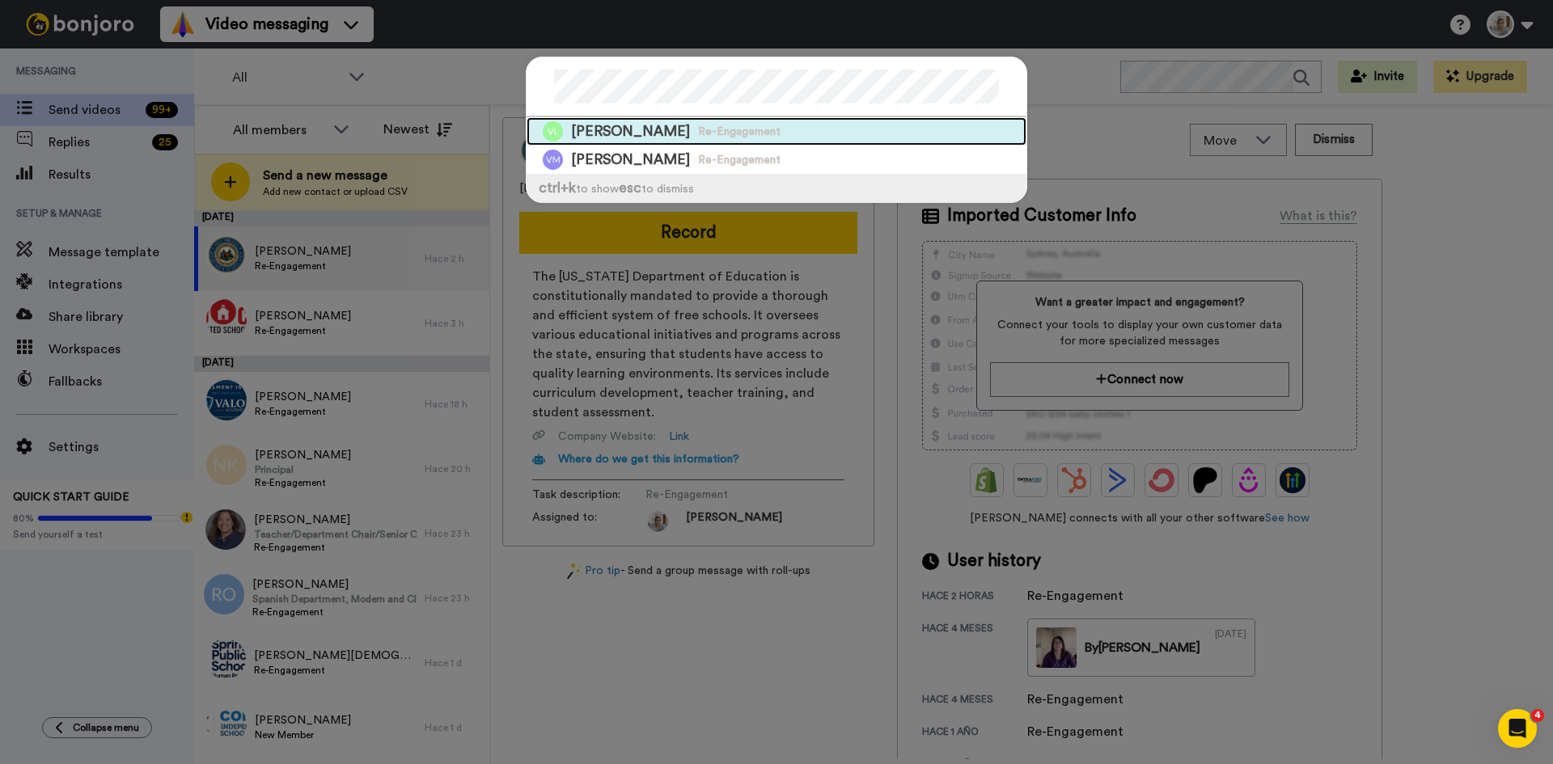
click at [682, 133] on span "[PERSON_NAME]" at bounding box center [630, 131] width 119 height 20
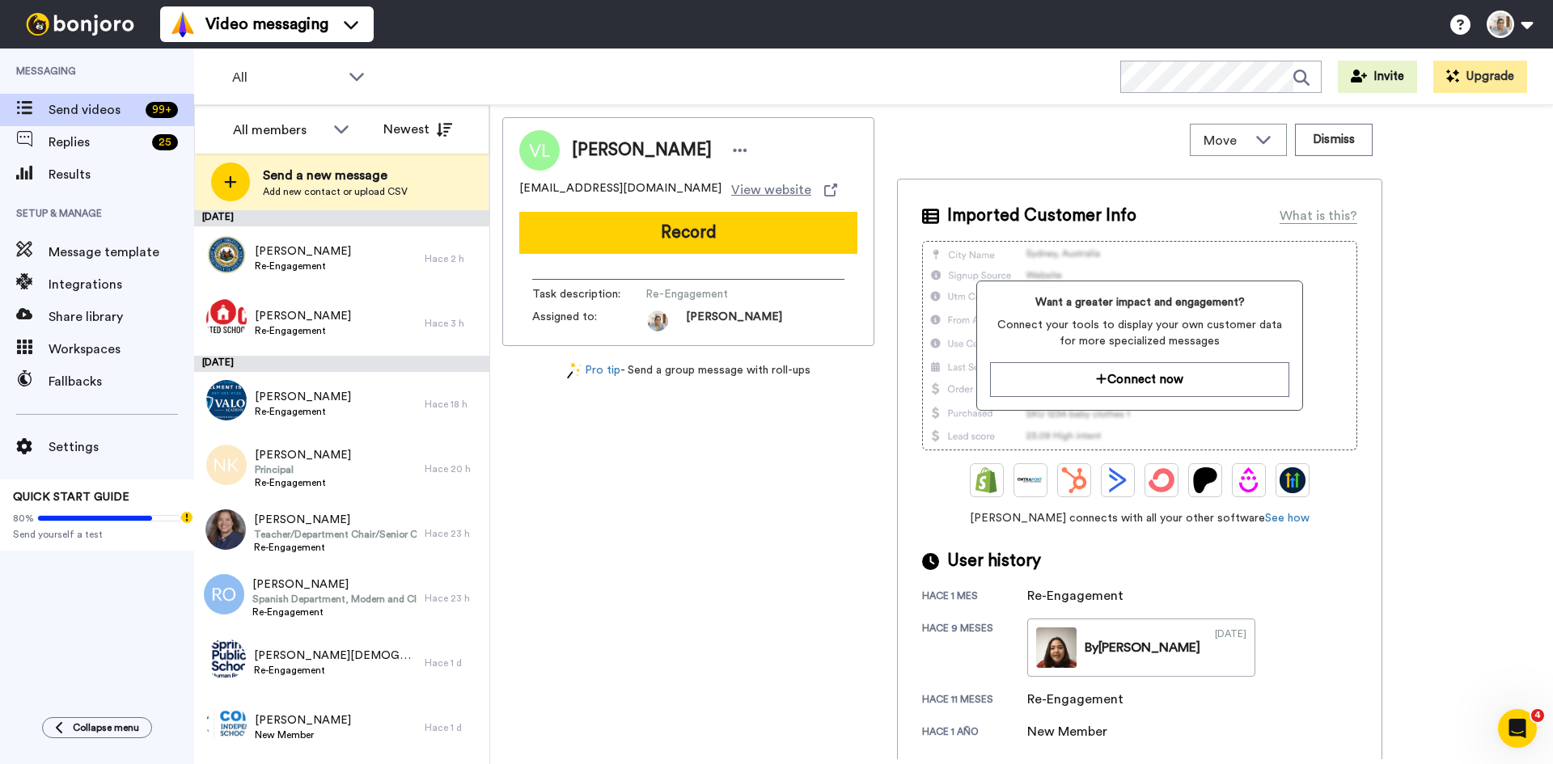
click at [578, 182] on span "[EMAIL_ADDRESS][DOMAIN_NAME]" at bounding box center [620, 189] width 202 height 19
click at [588, 190] on span "[EMAIL_ADDRESS][DOMAIN_NAME]" at bounding box center [620, 189] width 202 height 19
click at [589, 191] on span "[EMAIL_ADDRESS][DOMAIN_NAME]" at bounding box center [620, 189] width 202 height 19
copy span "[EMAIL_ADDRESS][DOMAIN_NAME]"
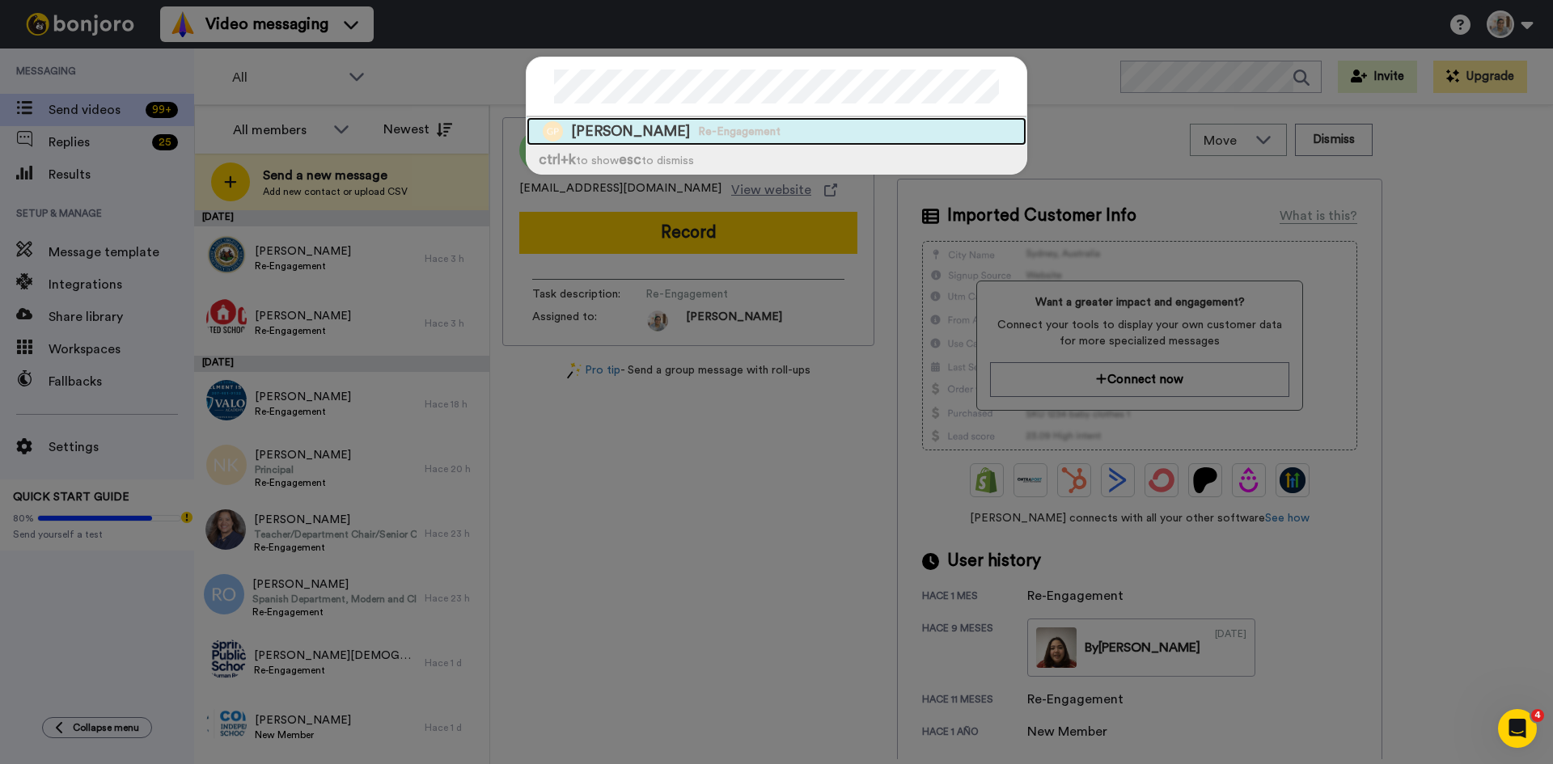
click at [698, 135] on span "Re-Engagement" at bounding box center [739, 132] width 82 height 16
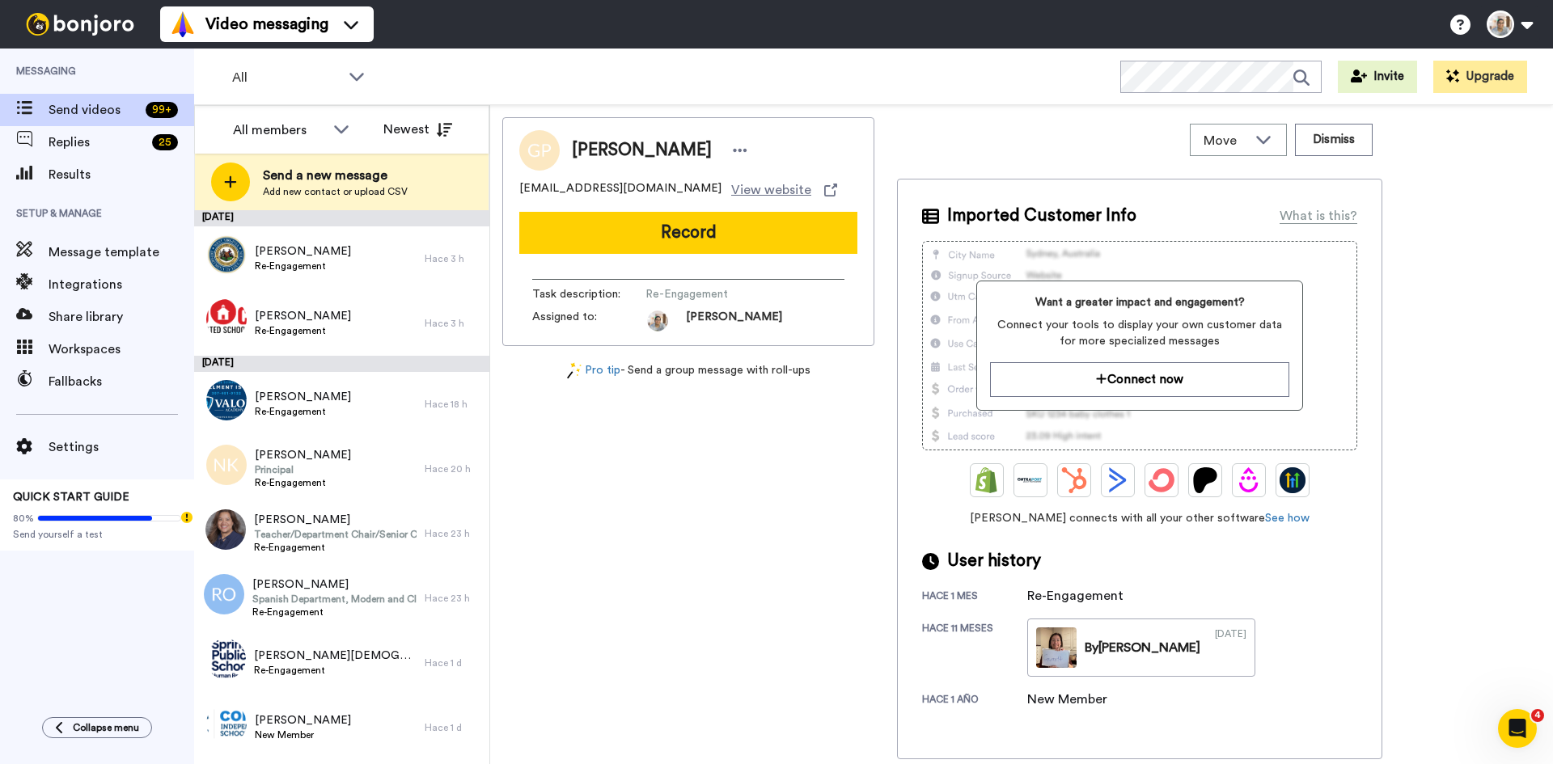
click at [587, 184] on span "[EMAIL_ADDRESS][DOMAIN_NAME]" at bounding box center [620, 189] width 202 height 19
click at [585, 184] on span "[EMAIL_ADDRESS][DOMAIN_NAME]" at bounding box center [620, 189] width 202 height 19
click at [575, 188] on span "[EMAIL_ADDRESS][DOMAIN_NAME]" at bounding box center [620, 189] width 202 height 19
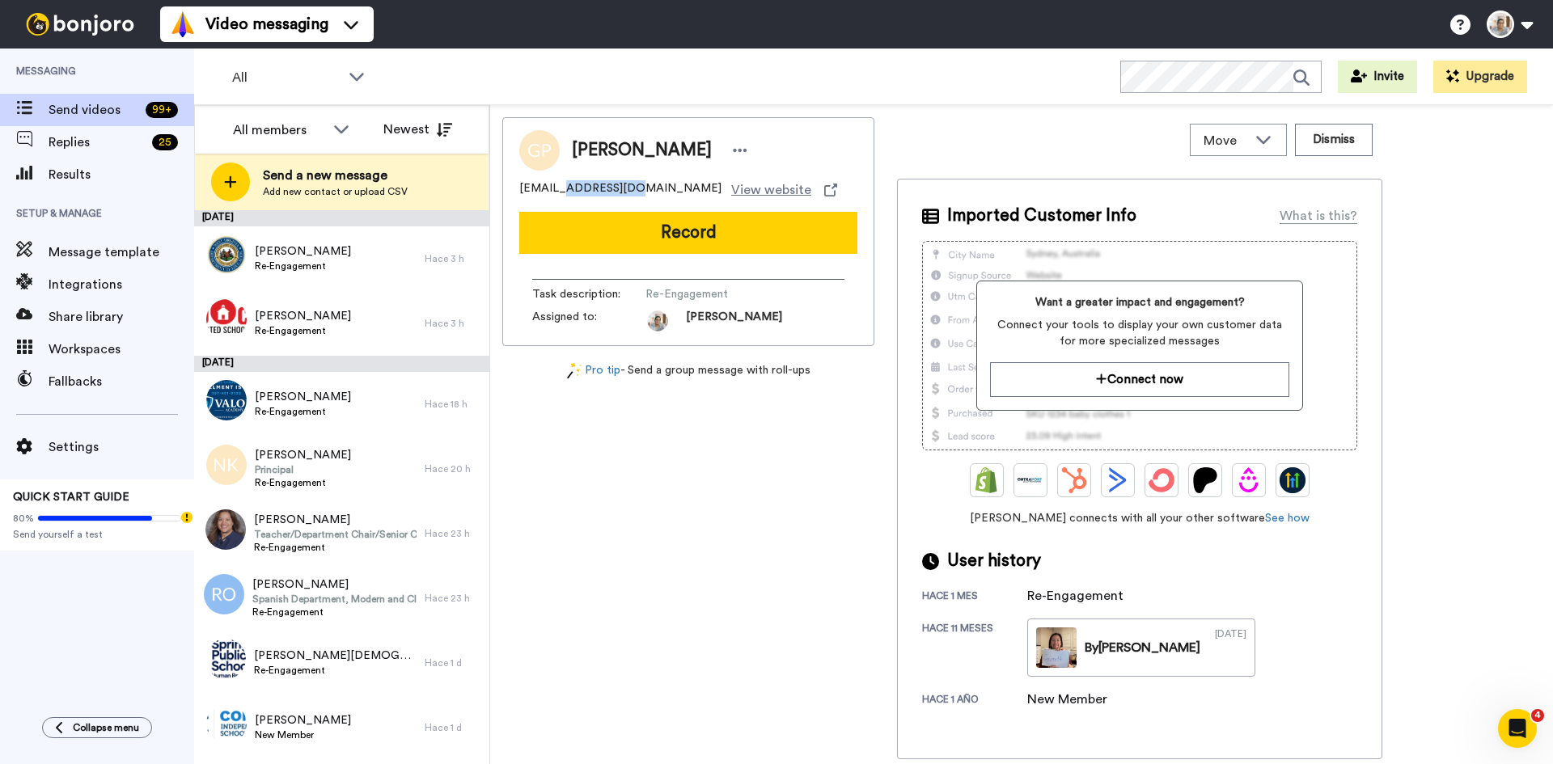
click at [575, 188] on span "[EMAIL_ADDRESS][DOMAIN_NAME]" at bounding box center [620, 189] width 202 height 19
copy span "[EMAIL_ADDRESS][DOMAIN_NAME]"
click at [772, 538] on div "[PERSON_NAME] [EMAIL_ADDRESS][DOMAIN_NAME] View website Record Task description…" at bounding box center [688, 438] width 372 height 642
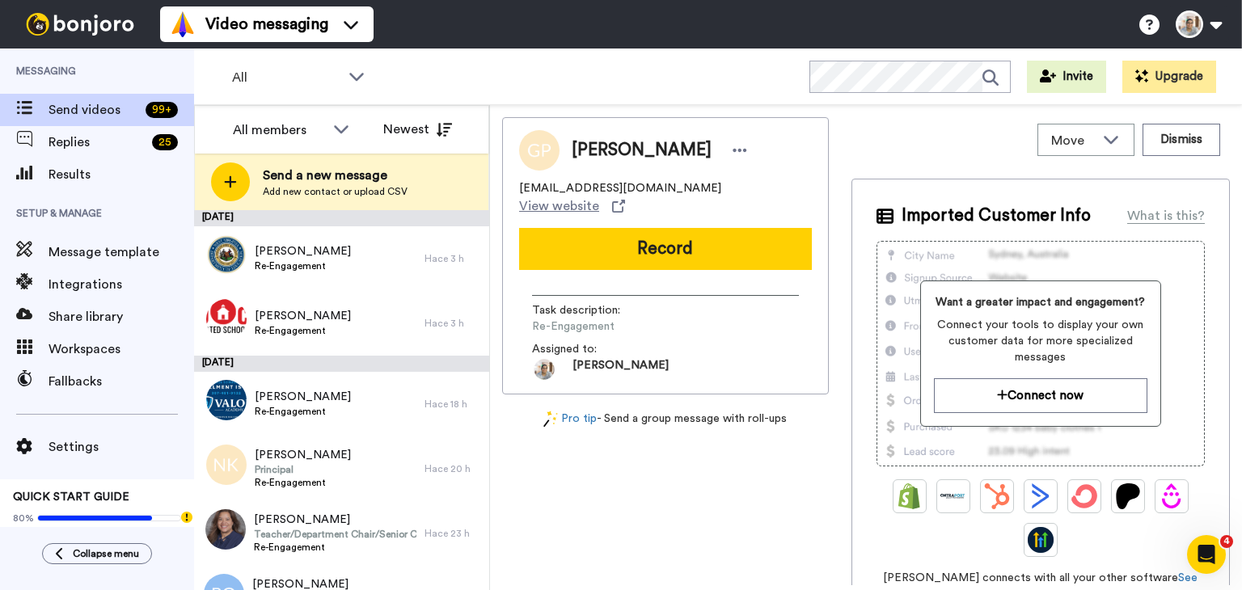
click at [852, 487] on div "Imported Customer Info What is this? Want a greater impact and engagement? Conn…" at bounding box center [1041, 503] width 378 height 648
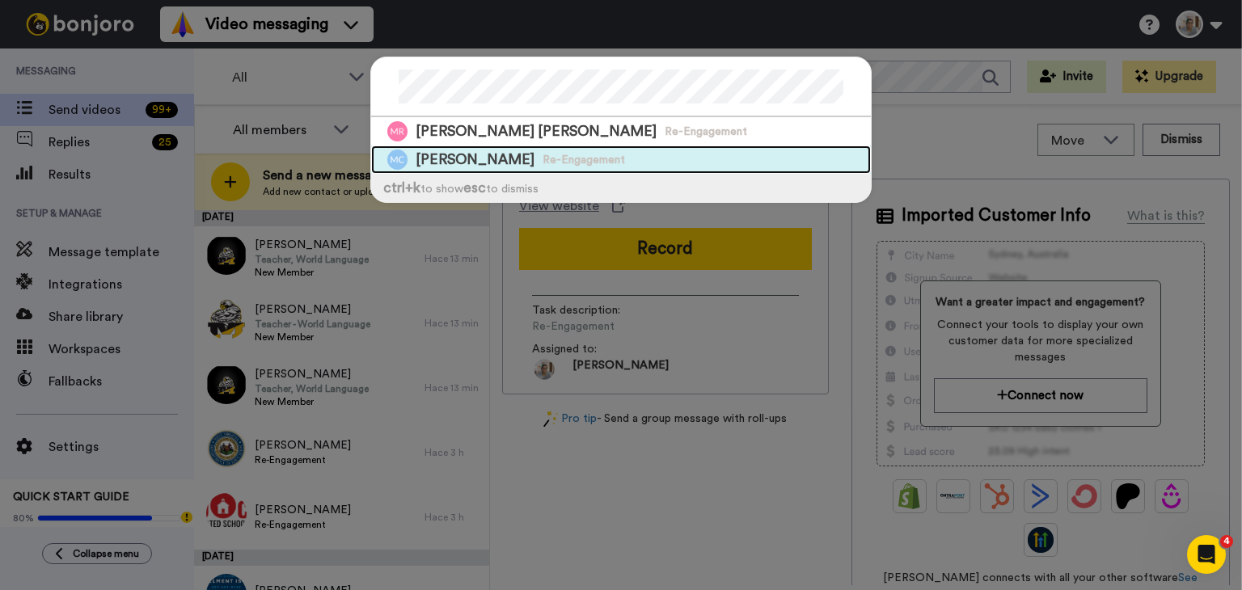
click at [480, 163] on span "[PERSON_NAME]" at bounding box center [475, 160] width 119 height 20
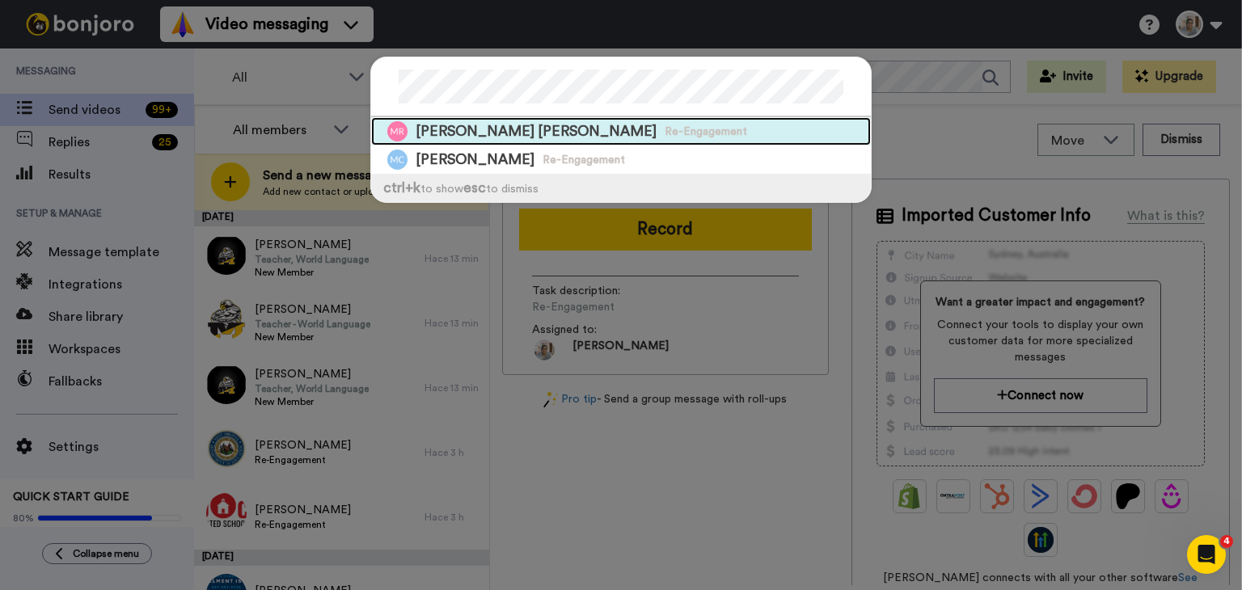
click at [514, 134] on span "[PERSON_NAME] [PERSON_NAME]" at bounding box center [536, 131] width 241 height 20
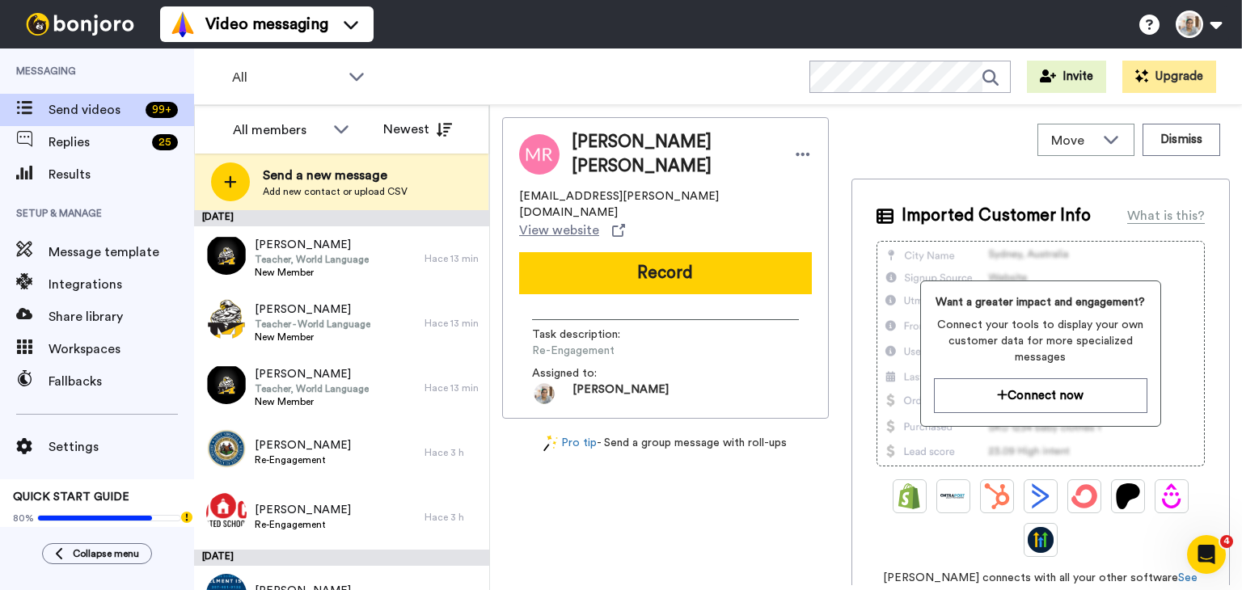
click at [591, 191] on span "[EMAIL_ADDRESS][PERSON_NAME][DOMAIN_NAME]" at bounding box center [665, 204] width 293 height 32
copy span "[EMAIL_ADDRESS][PERSON_NAME][DOMAIN_NAME]"
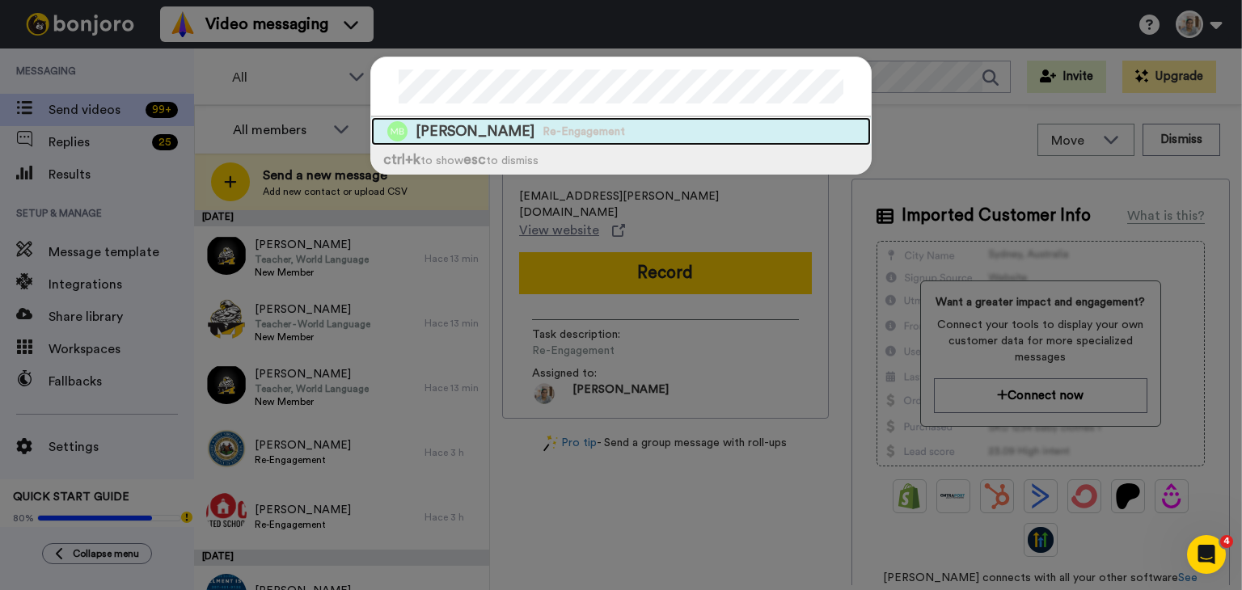
click at [535, 136] on span "[PERSON_NAME]" at bounding box center [475, 131] width 119 height 20
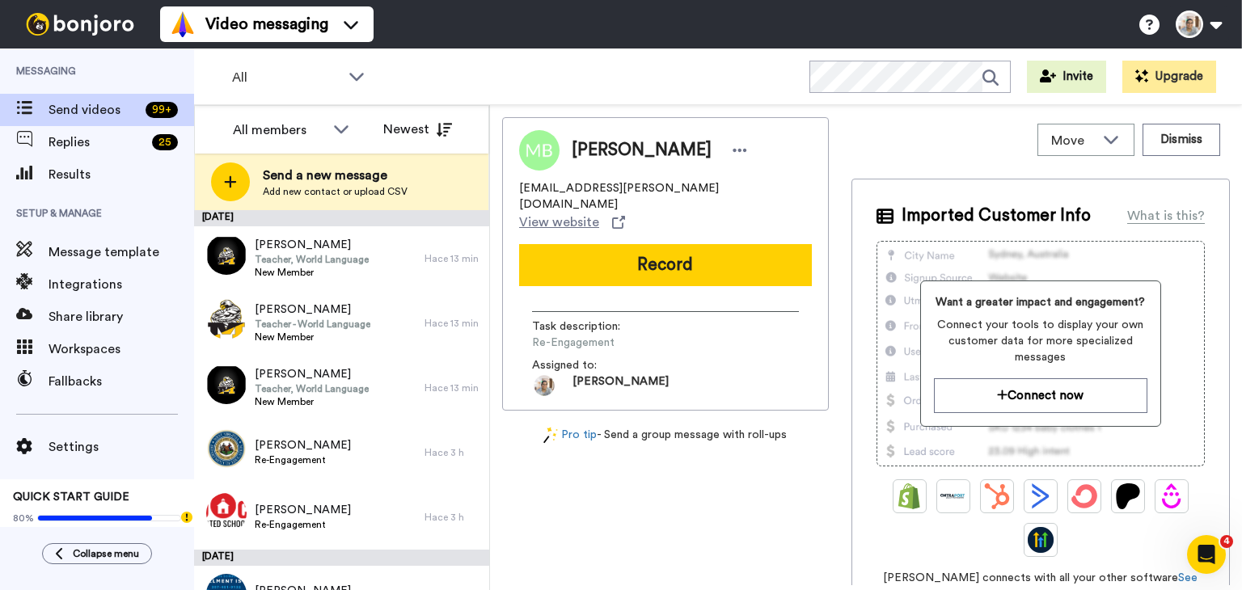
click at [566, 189] on span "[EMAIL_ADDRESS][PERSON_NAME][DOMAIN_NAME]" at bounding box center [665, 196] width 293 height 32
copy span "[EMAIL_ADDRESS][PERSON_NAME][DOMAIN_NAME]"
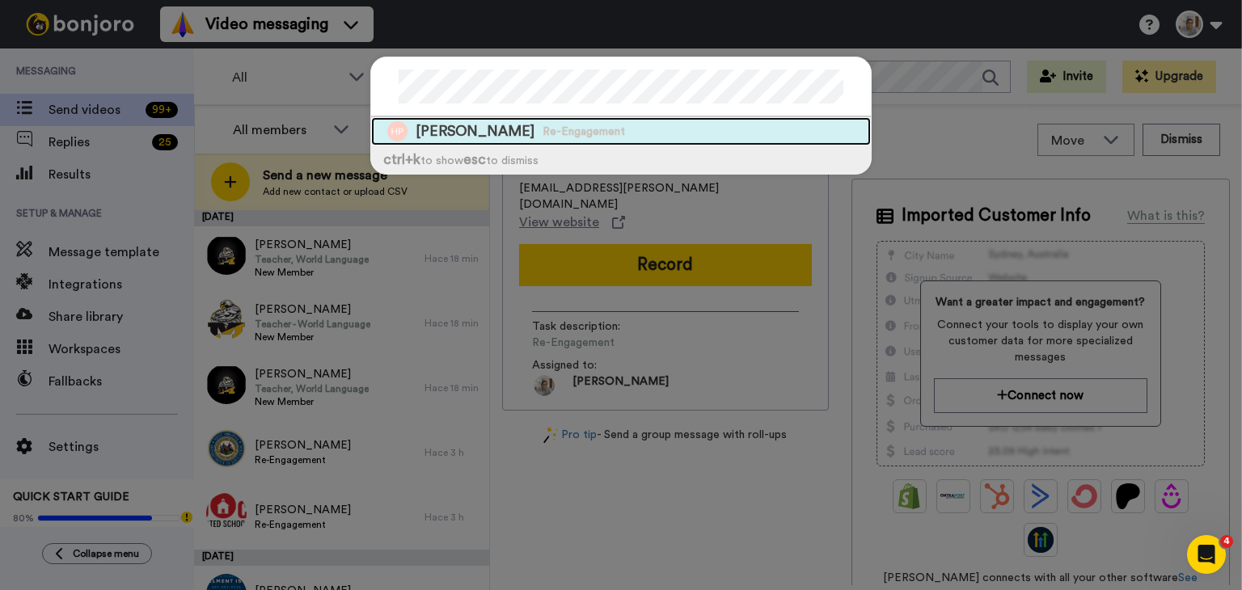
click at [485, 127] on span "[PERSON_NAME]" at bounding box center [475, 131] width 119 height 20
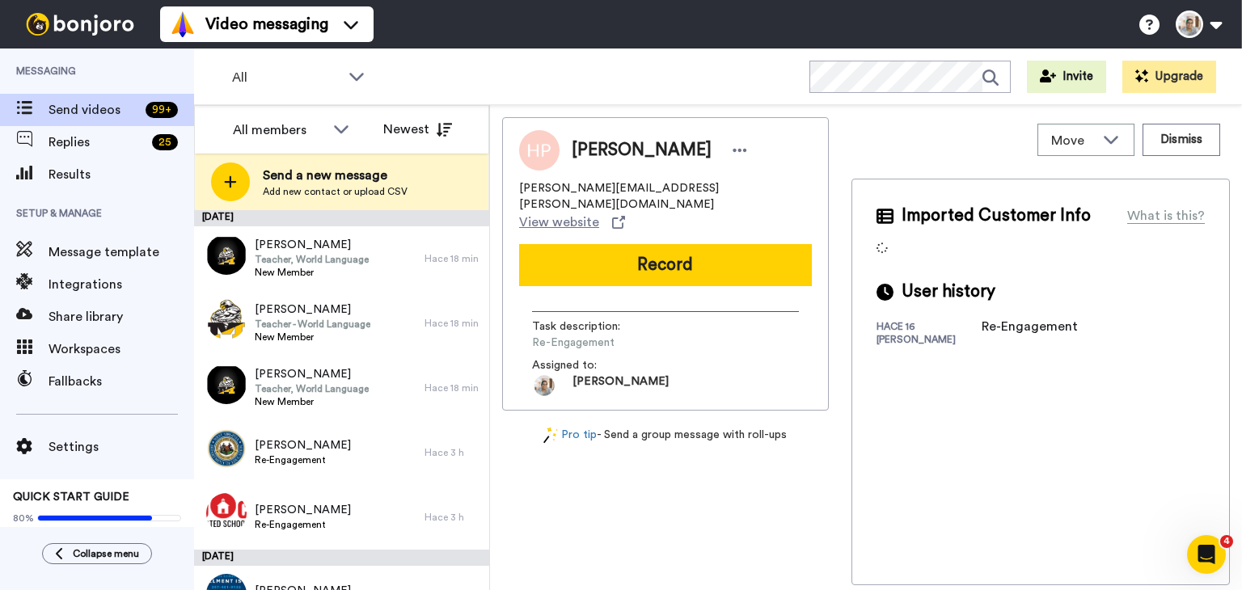
click at [594, 187] on span "[PERSON_NAME][EMAIL_ADDRESS][PERSON_NAME][DOMAIN_NAME]" at bounding box center [665, 196] width 293 height 32
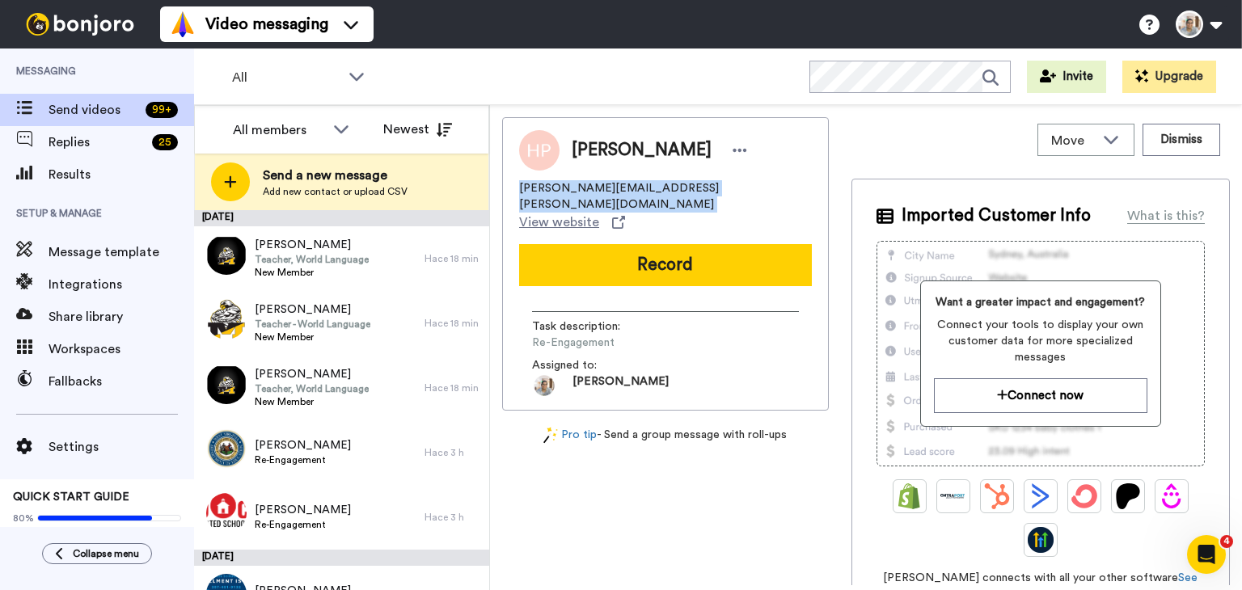
click at [594, 187] on span "[PERSON_NAME][EMAIL_ADDRESS][PERSON_NAME][DOMAIN_NAME]" at bounding box center [665, 196] width 293 height 32
copy span "[PERSON_NAME][EMAIL_ADDRESS][PERSON_NAME][DOMAIN_NAME]"
drag, startPoint x: 1144, startPoint y: 265, endPoint x: 1135, endPoint y: 543, distance: 277.5
click at [1135, 543] on div at bounding box center [1041, 519] width 328 height 78
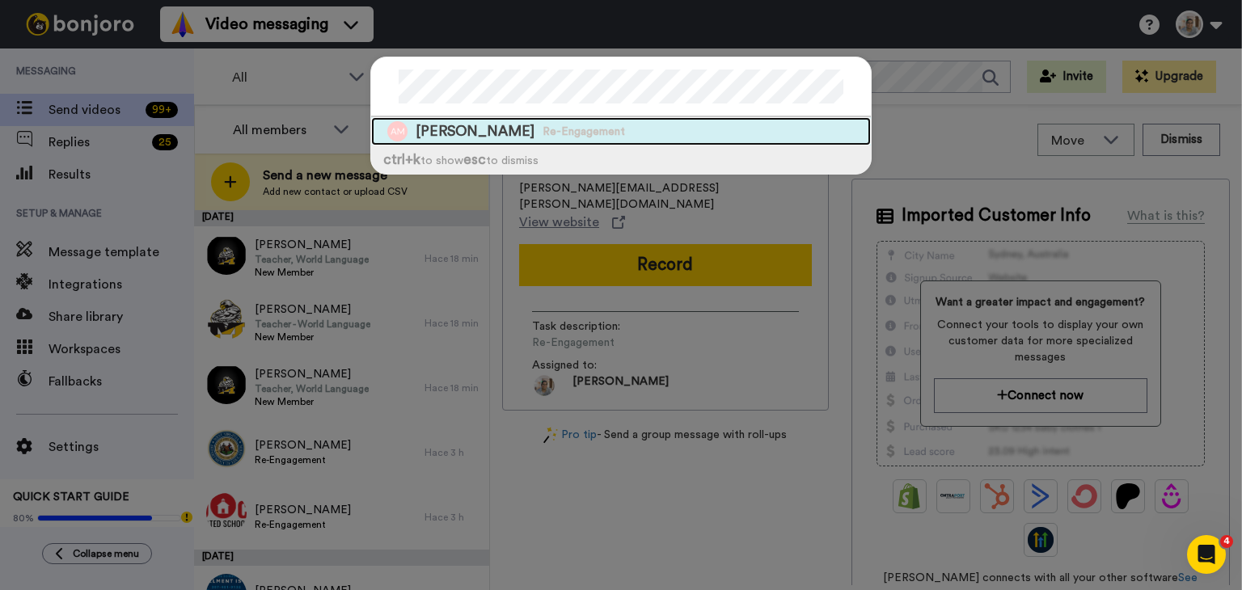
click at [466, 133] on span "[PERSON_NAME]" at bounding box center [475, 131] width 119 height 20
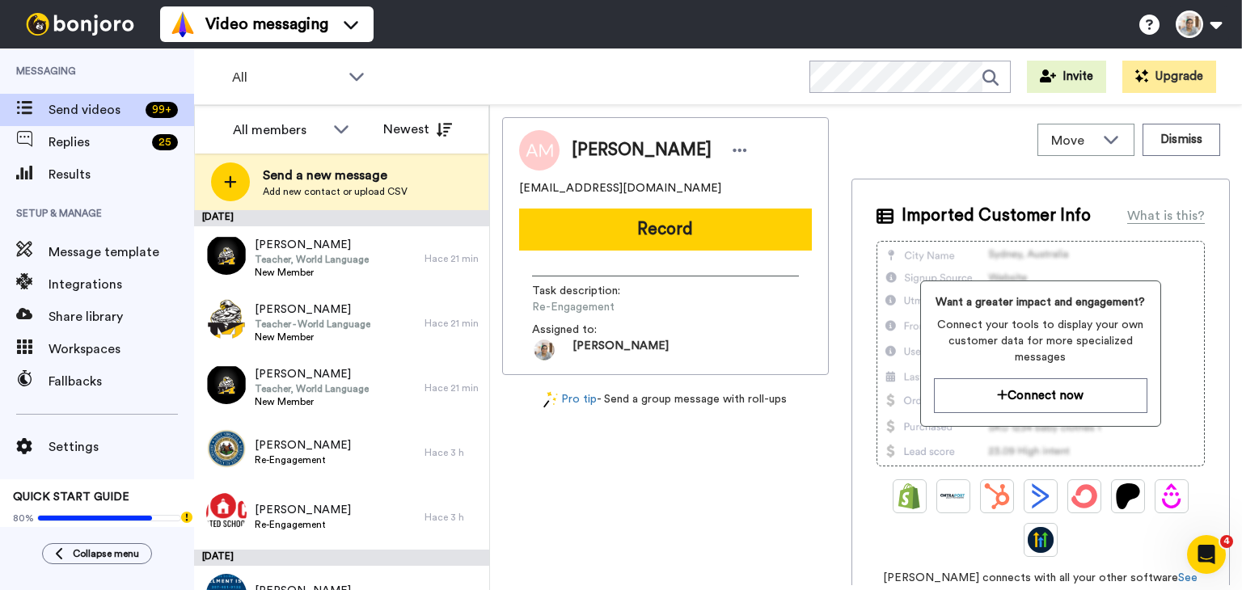
click at [592, 188] on span "[EMAIL_ADDRESS][DOMAIN_NAME]" at bounding box center [620, 188] width 202 height 16
copy span "[EMAIL_ADDRESS][DOMAIN_NAME]"
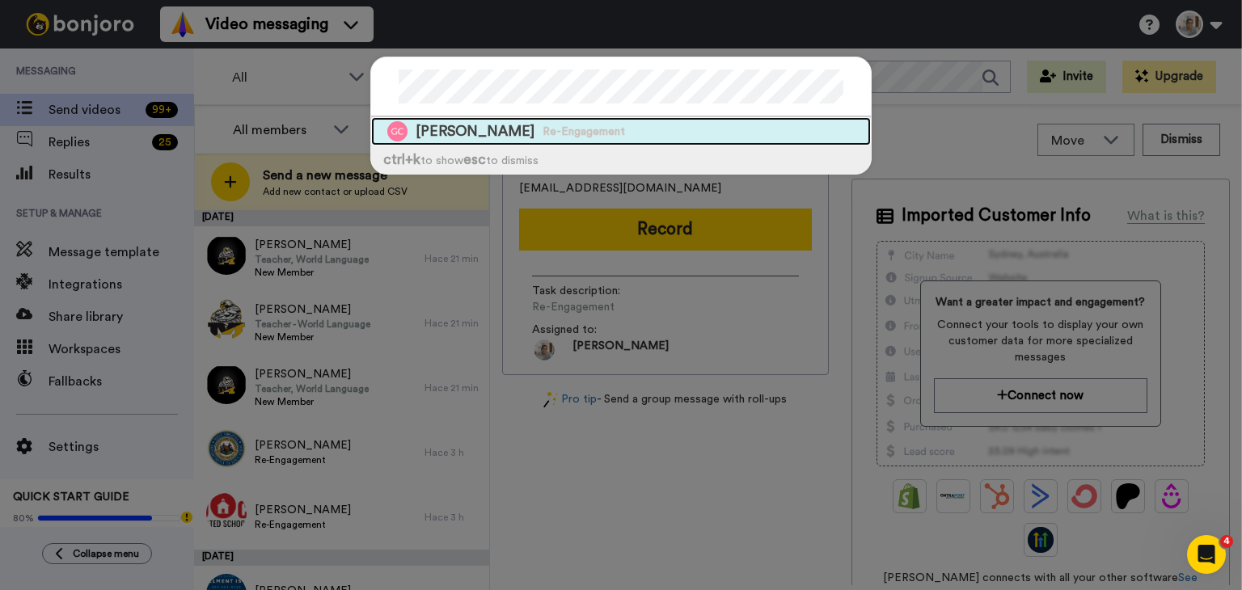
click at [493, 133] on span "[PERSON_NAME]" at bounding box center [475, 131] width 119 height 20
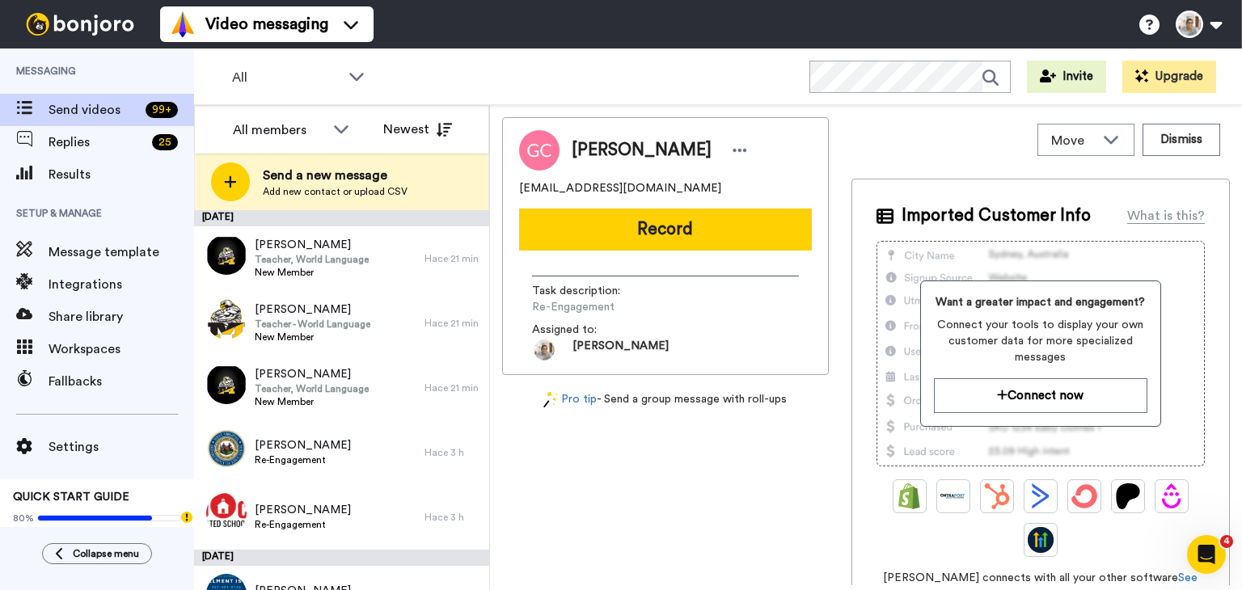
click at [612, 192] on span "[EMAIL_ADDRESS][DOMAIN_NAME]" at bounding box center [620, 188] width 202 height 16
copy span "[EMAIL_ADDRESS][DOMAIN_NAME]"
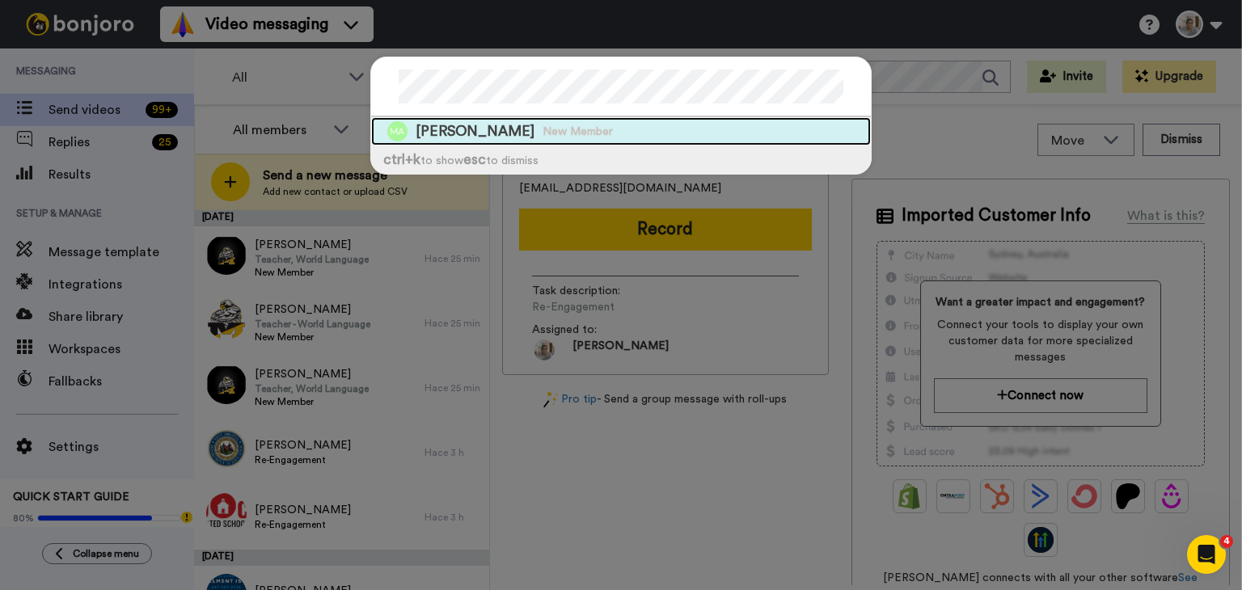
click at [543, 133] on span "New Member" at bounding box center [578, 132] width 70 height 16
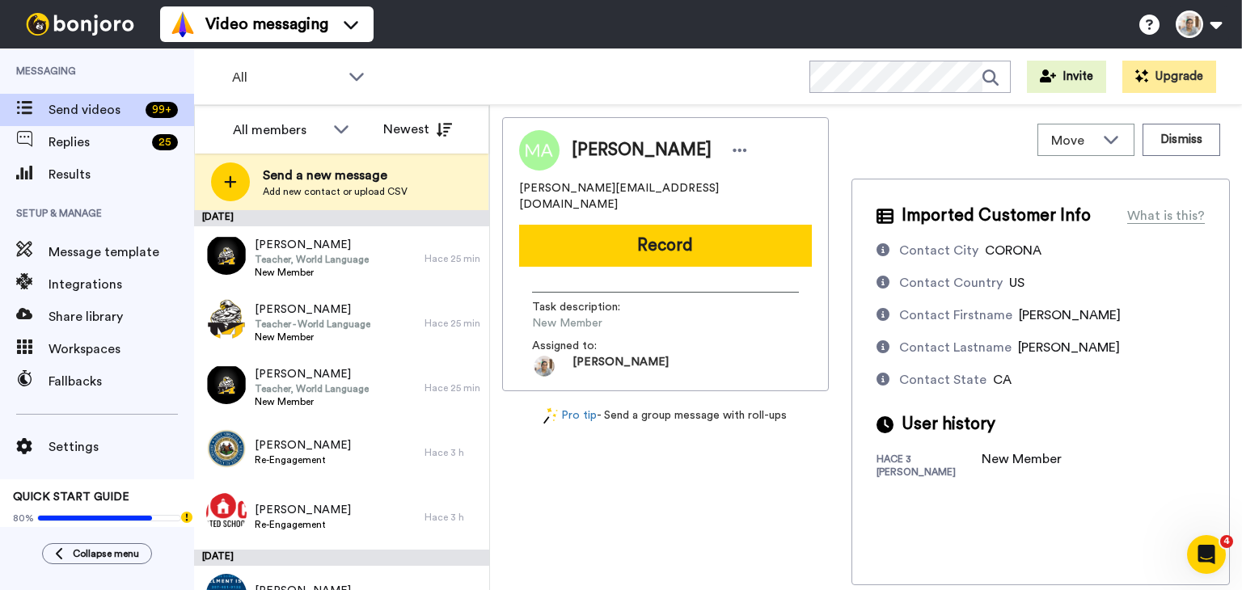
click at [596, 188] on span "[PERSON_NAME][EMAIL_ADDRESS][DOMAIN_NAME]" at bounding box center [665, 196] width 293 height 32
copy span "[PERSON_NAME][EMAIL_ADDRESS][DOMAIN_NAME]"
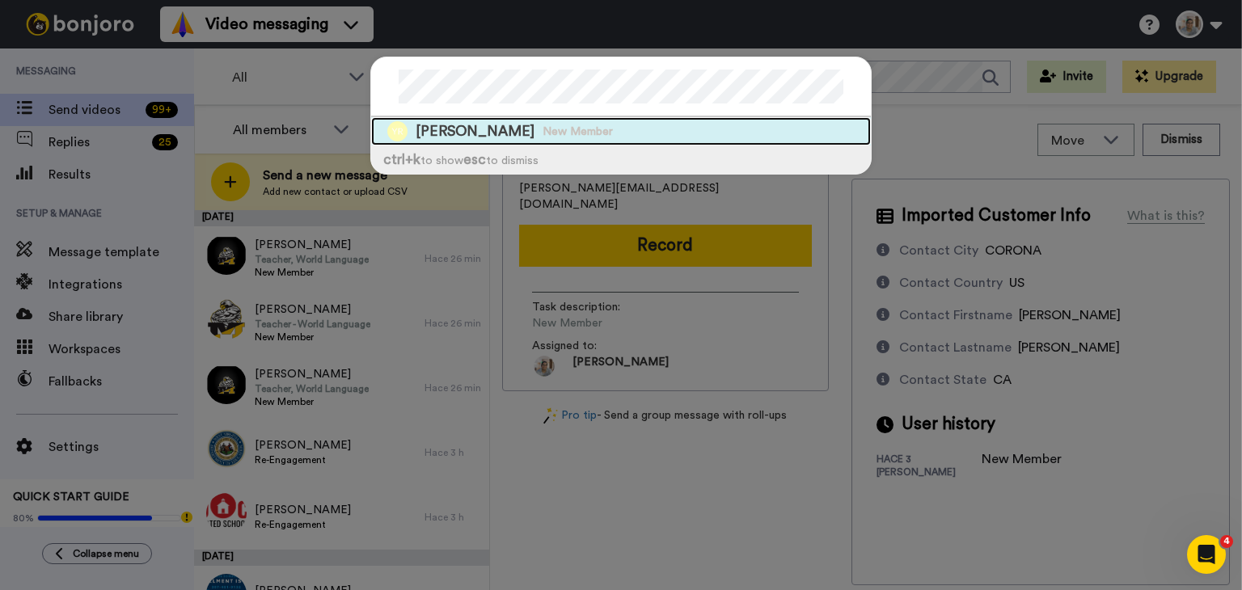
click at [505, 135] on span "[PERSON_NAME]" at bounding box center [475, 131] width 119 height 20
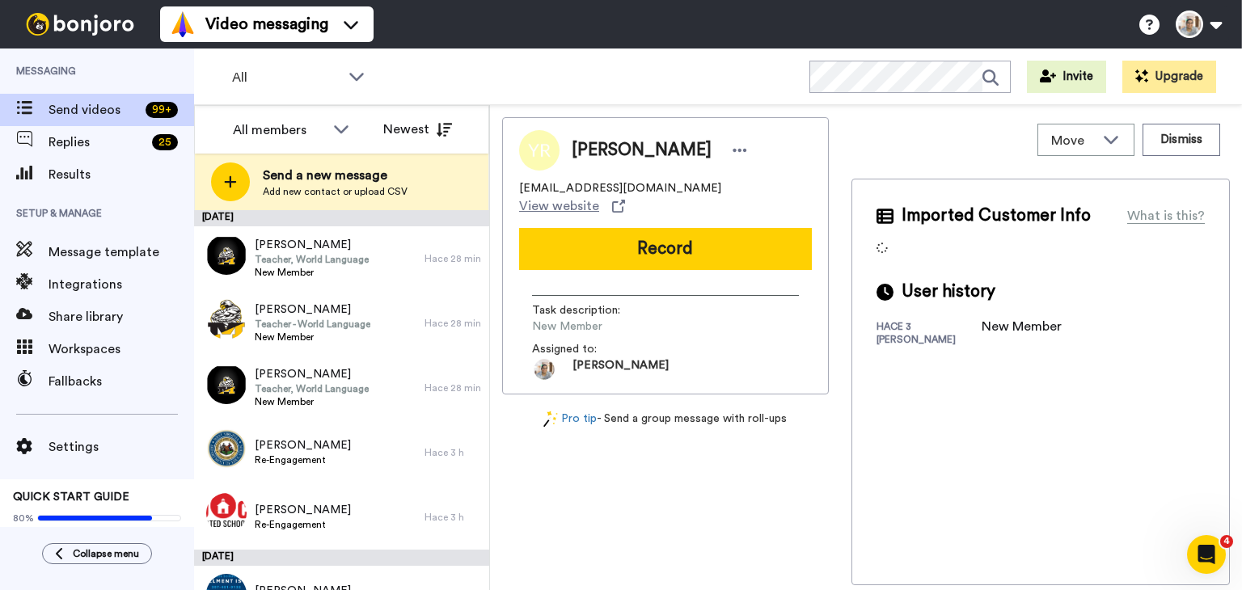
click at [569, 192] on span "[EMAIL_ADDRESS][DOMAIN_NAME]" at bounding box center [620, 188] width 202 height 16
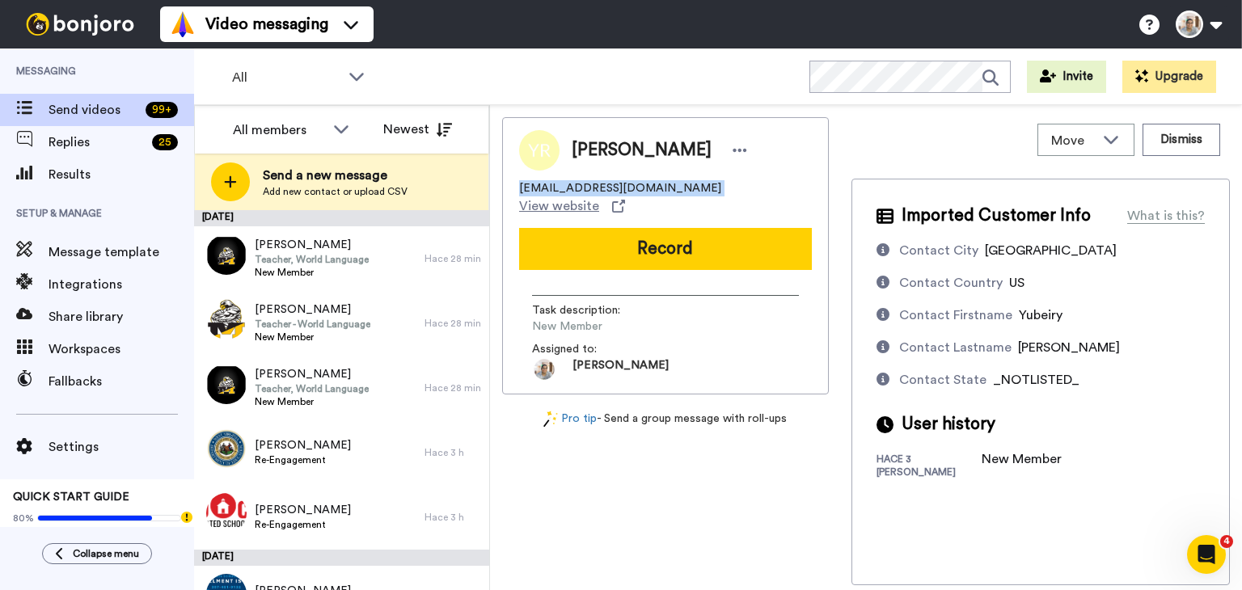
copy span "[EMAIL_ADDRESS][DOMAIN_NAME]"
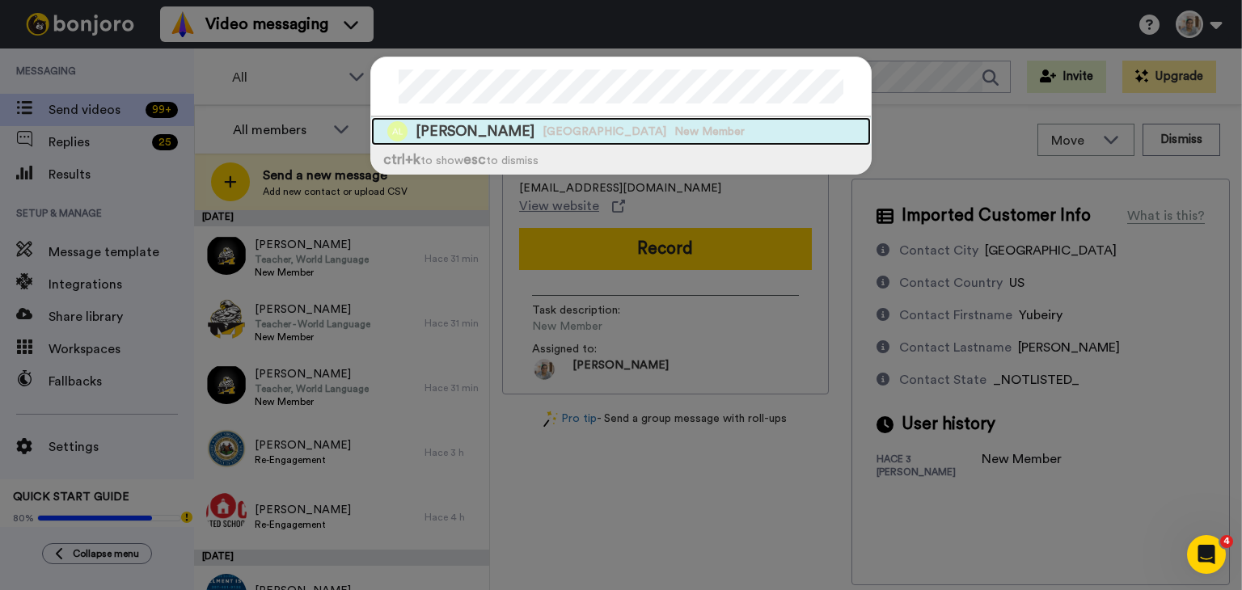
click at [516, 132] on div "[PERSON_NAME] [GEOGRAPHIC_DATA] New Member" at bounding box center [621, 131] width 500 height 28
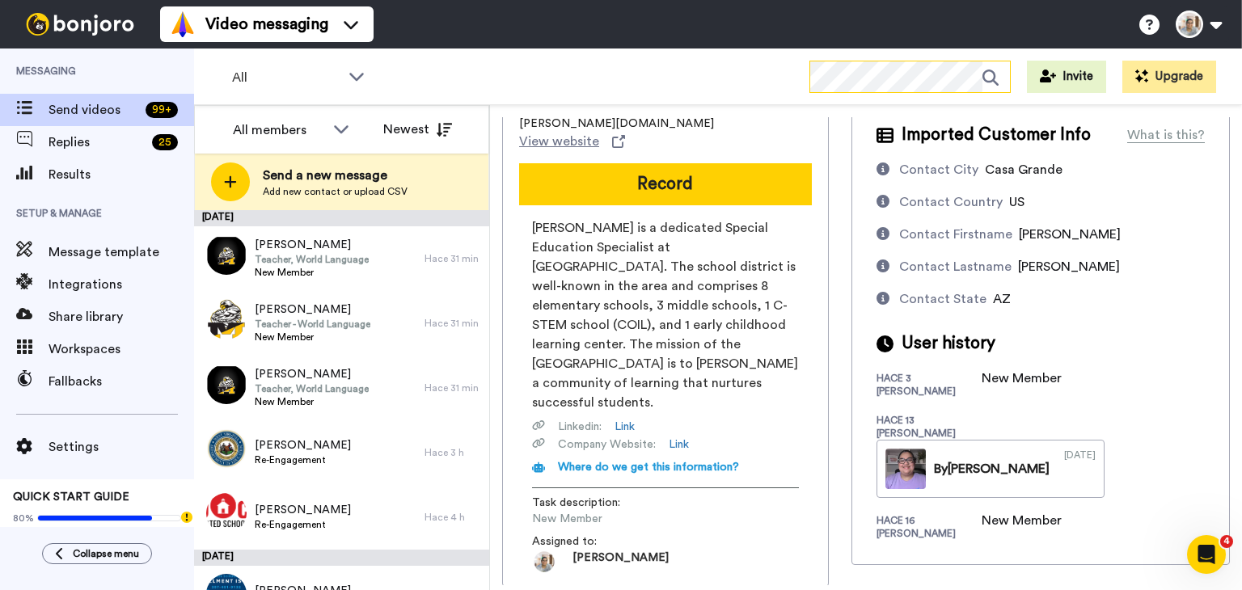
scroll to position [83, 0]
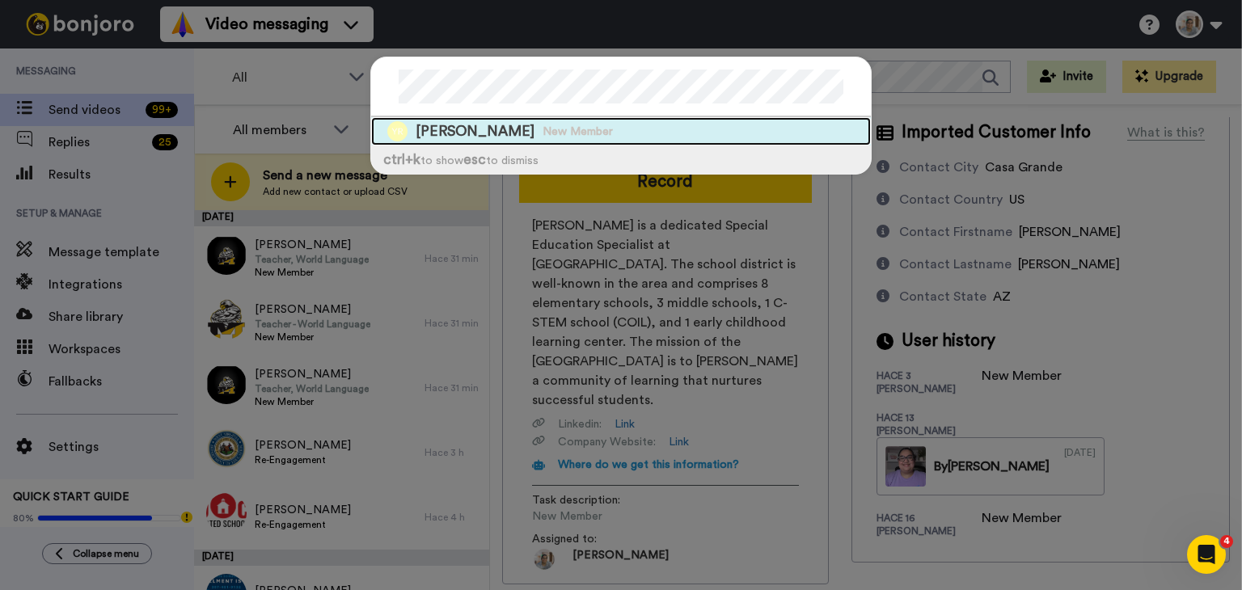
click at [525, 133] on div "[PERSON_NAME] New Member" at bounding box center [621, 131] width 500 height 28
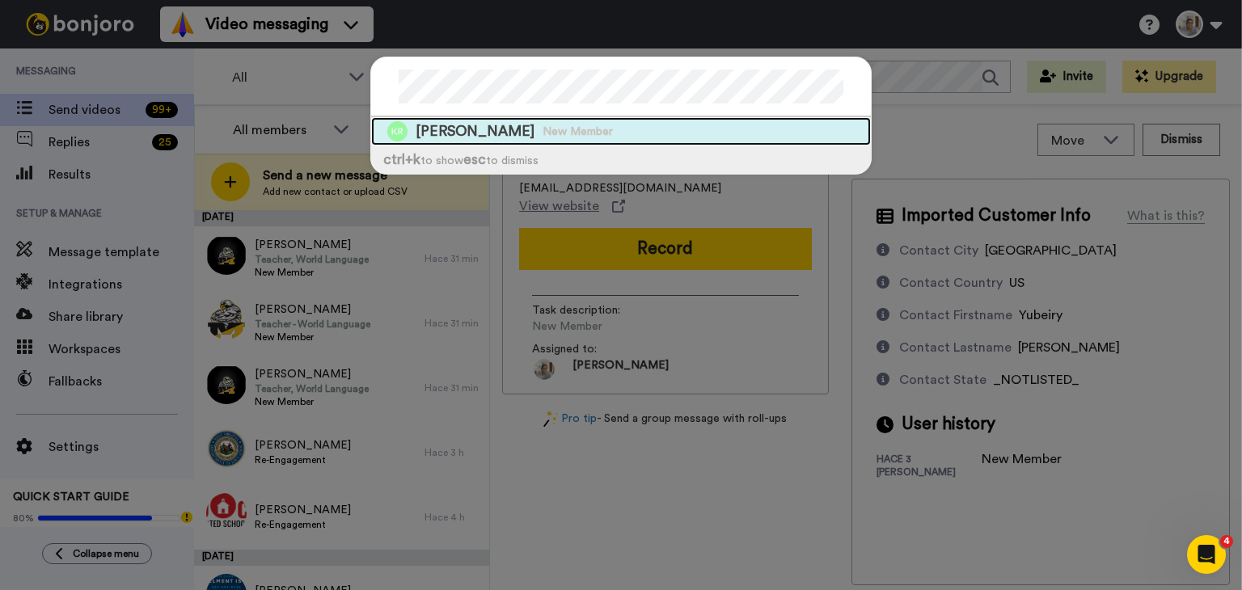
click at [483, 133] on div "[PERSON_NAME] New Member" at bounding box center [621, 131] width 500 height 28
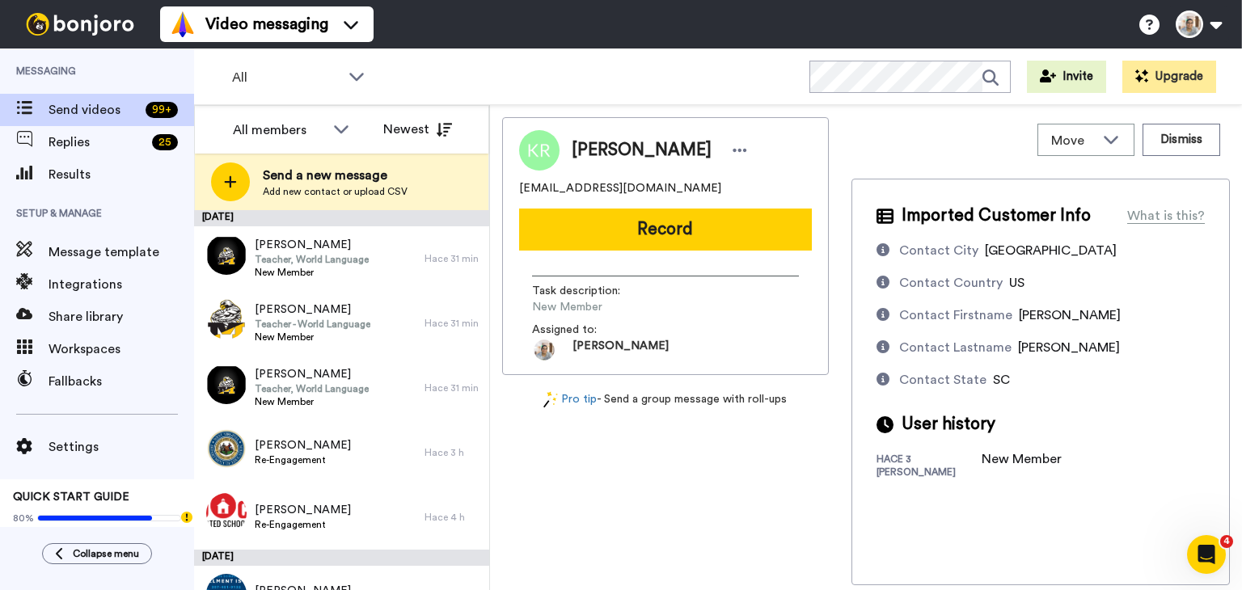
click at [604, 190] on span "[EMAIL_ADDRESS][DOMAIN_NAME]" at bounding box center [620, 188] width 202 height 16
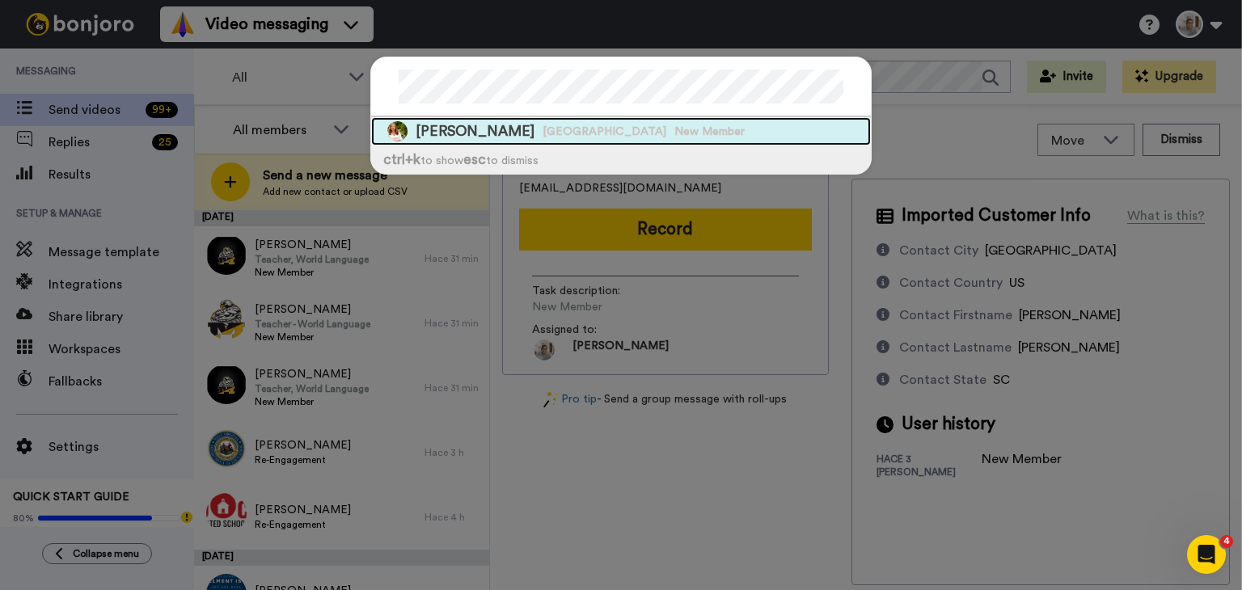
click at [453, 138] on span "[PERSON_NAME]" at bounding box center [475, 131] width 119 height 20
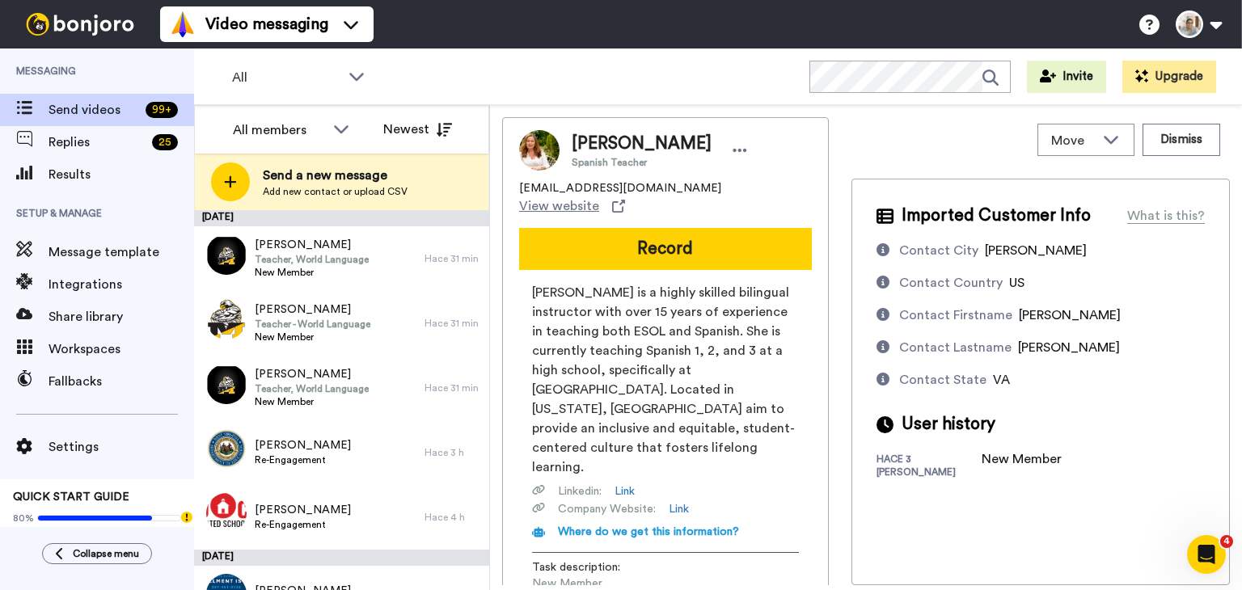
click at [553, 192] on span "[EMAIL_ADDRESS][DOMAIN_NAME]" at bounding box center [620, 188] width 202 height 16
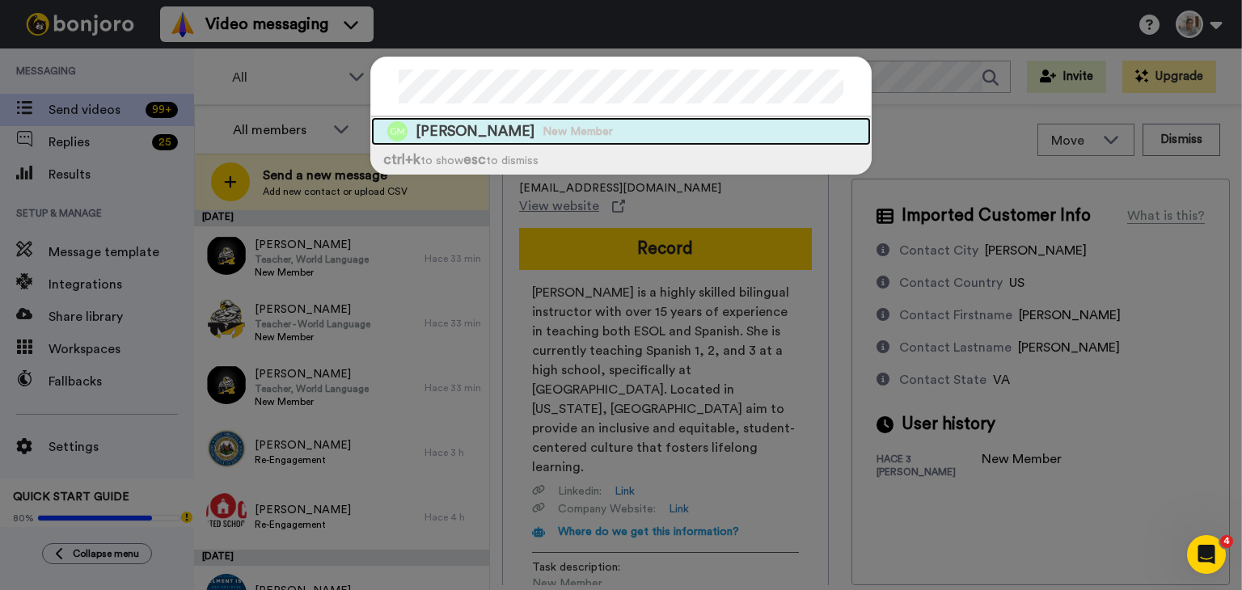
click at [476, 136] on span "[PERSON_NAME]" at bounding box center [475, 131] width 119 height 20
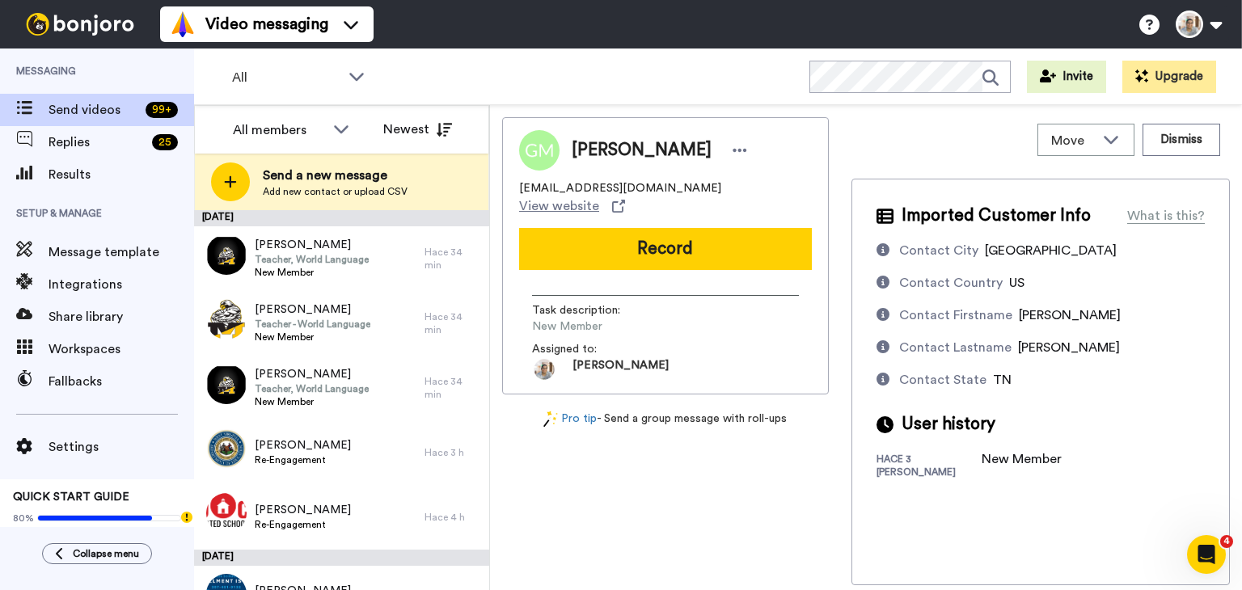
click at [589, 187] on span "[EMAIL_ADDRESS][DOMAIN_NAME]" at bounding box center [620, 188] width 202 height 16
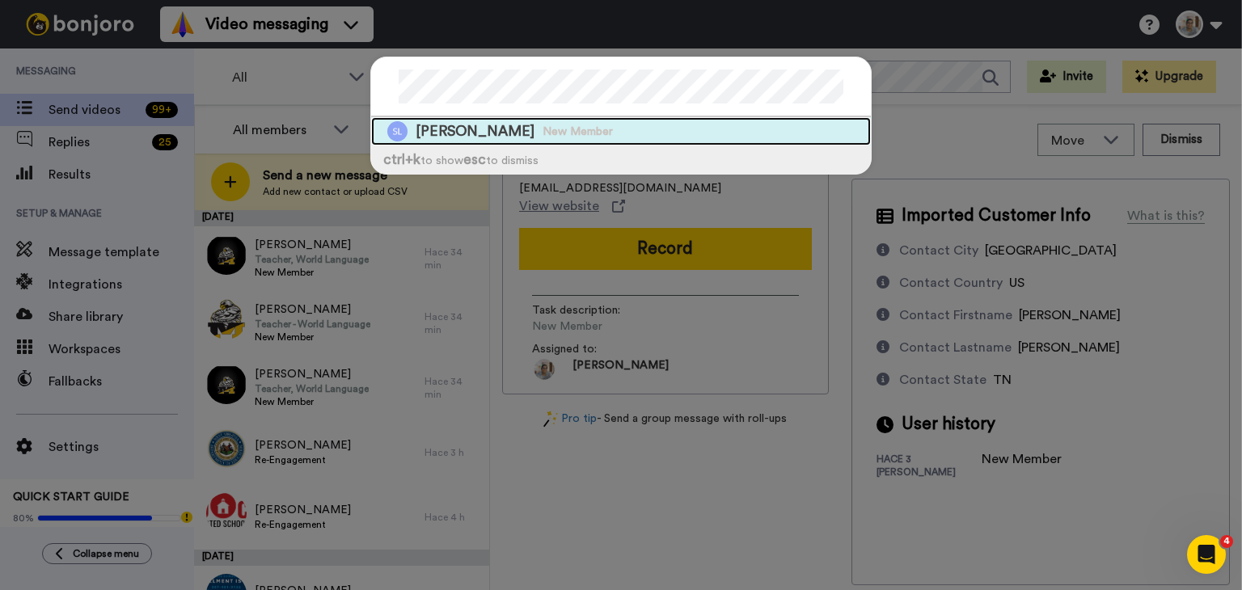
click at [582, 124] on span "New Member" at bounding box center [578, 132] width 70 height 16
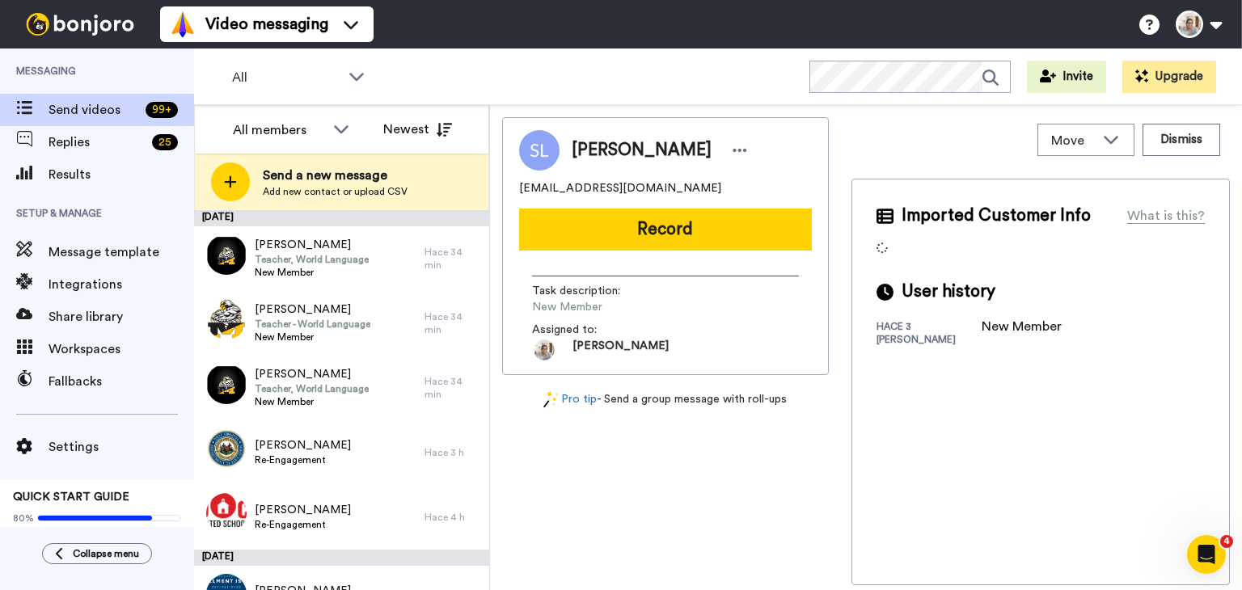
click at [590, 189] on span "[EMAIL_ADDRESS][DOMAIN_NAME]" at bounding box center [620, 188] width 202 height 16
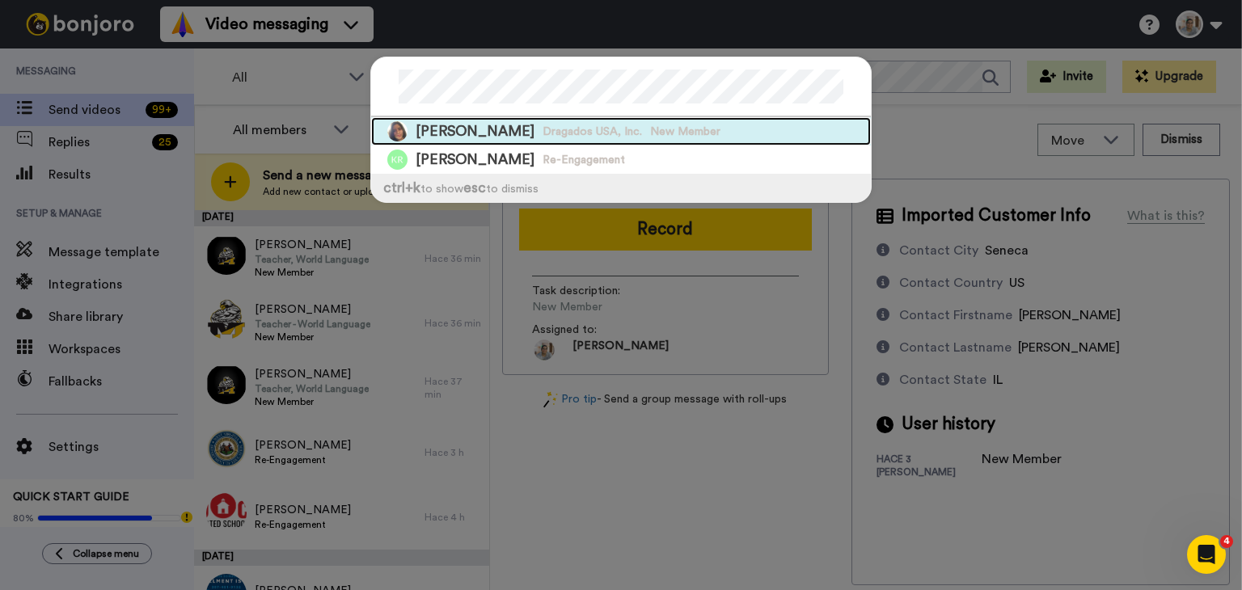
click at [522, 130] on span "[PERSON_NAME]" at bounding box center [475, 131] width 119 height 20
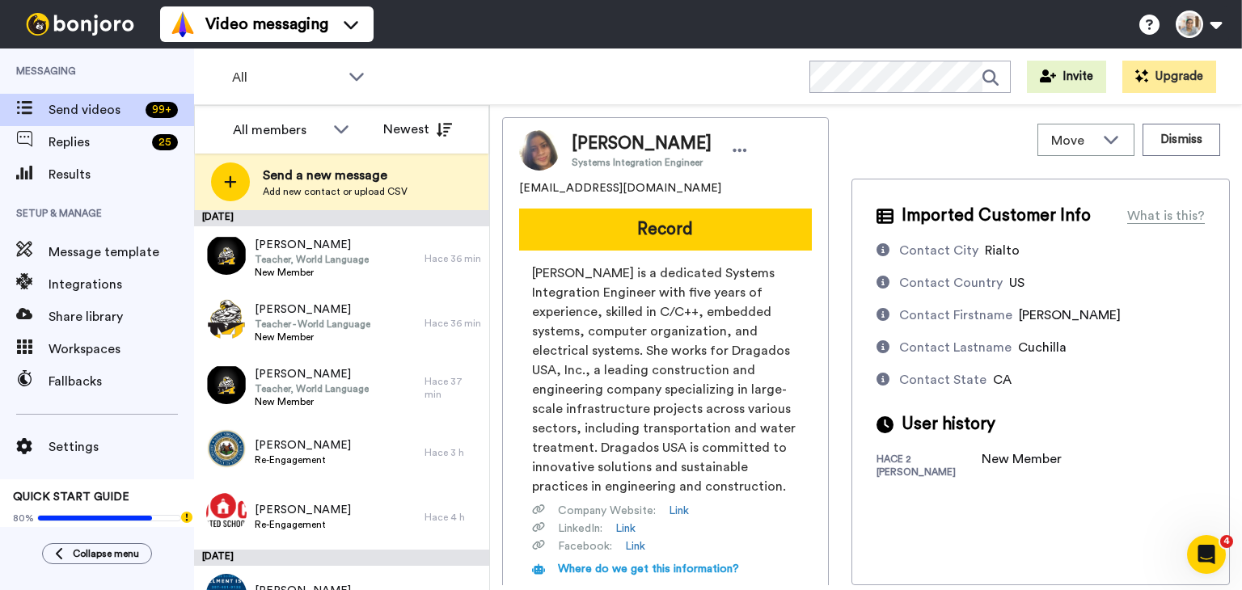
click at [584, 191] on span "[EMAIL_ADDRESS][DOMAIN_NAME]" at bounding box center [620, 188] width 202 height 16
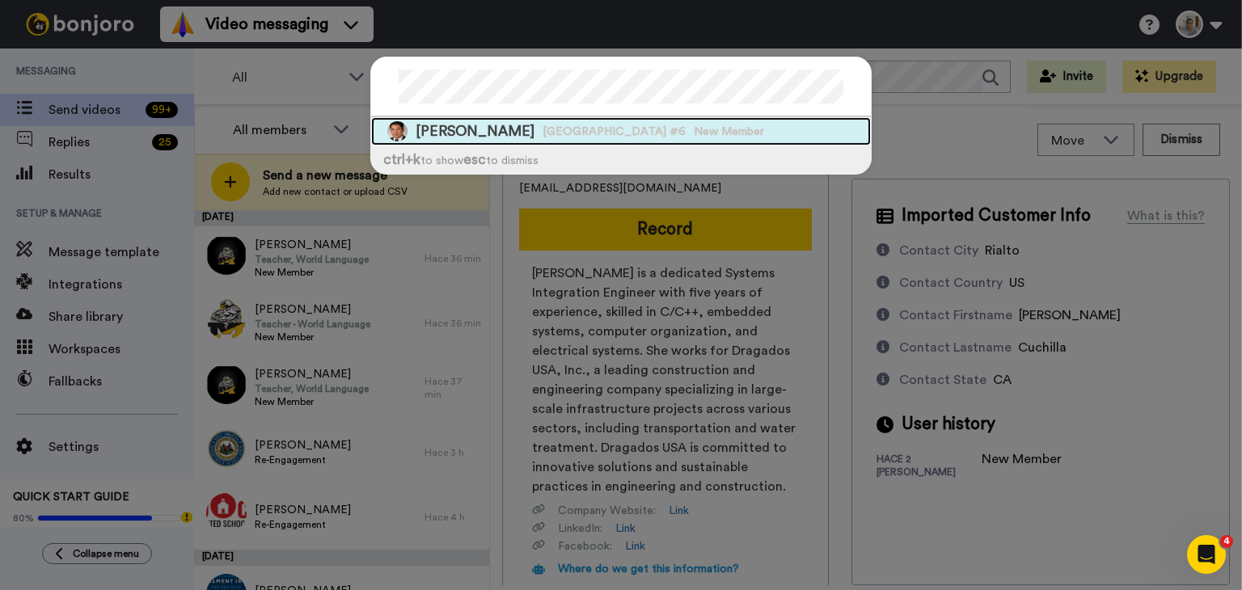
click at [488, 137] on span "[PERSON_NAME]" at bounding box center [475, 131] width 119 height 20
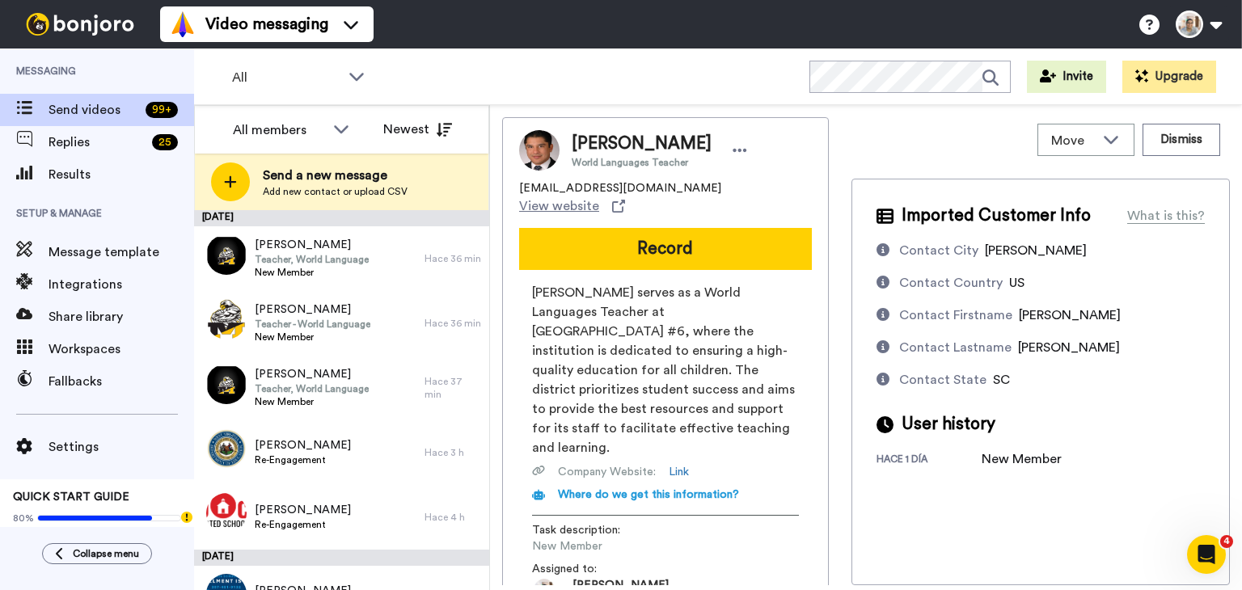
click at [564, 192] on span "[EMAIL_ADDRESS][DOMAIN_NAME]" at bounding box center [620, 188] width 202 height 16
